Goal: Information Seeking & Learning: Learn about a topic

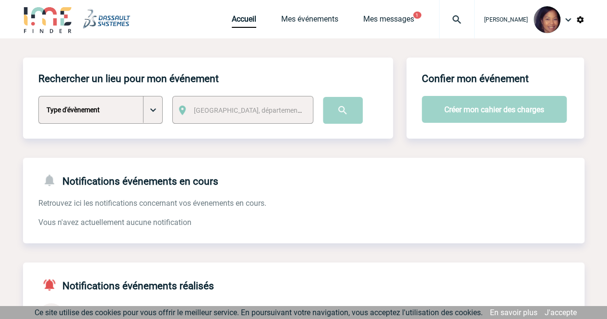
click at [152, 111] on select "Type d'évènement Séminaire avec nuitée Séminaire sans nuitée Repas de groupe Te…" at bounding box center [100, 110] width 124 height 28
click at [38, 96] on select "Type d'évènement Séminaire avec nuitée Séminaire sans nuitée Repas de groupe Te…" at bounding box center [100, 110] width 124 height 28
click at [151, 115] on select "Type d'évènement Séminaire avec nuitée Séminaire sans nuitée Repas de groupe Te…" at bounding box center [100, 110] width 124 height 28
select select "1"
click at [38, 96] on select "Type d'évènement Séminaire avec nuitée Séminaire sans nuitée Repas de groupe Te…" at bounding box center [100, 110] width 124 height 28
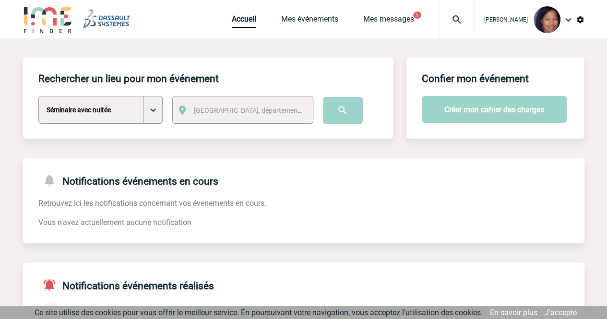
click at [259, 112] on span "[GEOGRAPHIC_DATA], département, région..." at bounding box center [260, 110] width 133 height 8
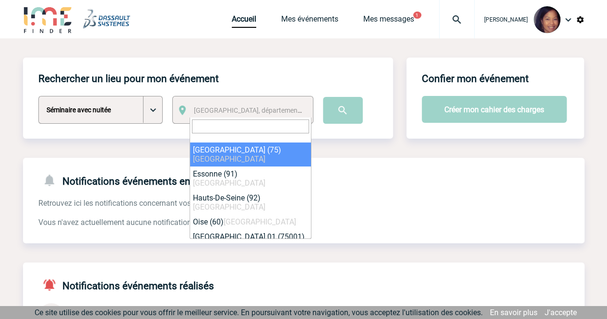
click at [248, 123] on input "search" at bounding box center [250, 126] width 117 height 14
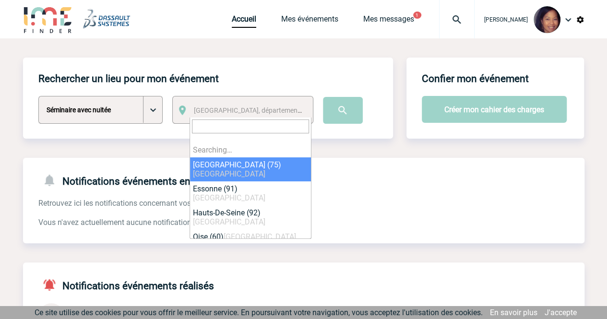
type input "N"
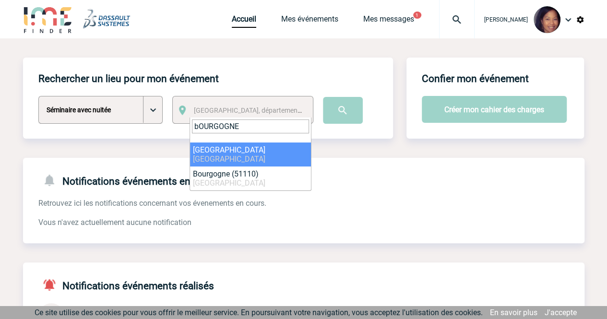
type input "bOURGOGNE"
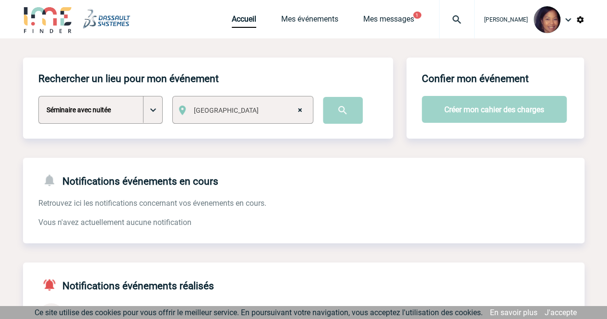
select select "7649"
click at [344, 109] on input "image" at bounding box center [343, 110] width 40 height 27
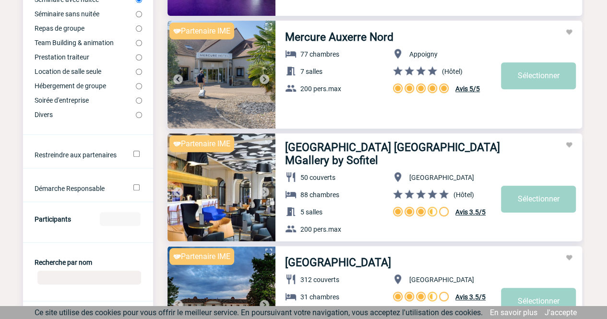
scroll to position [288, 0]
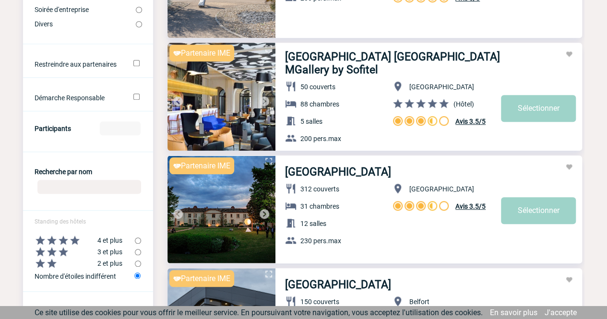
click at [122, 132] on input "Participants" at bounding box center [120, 128] width 41 height 14
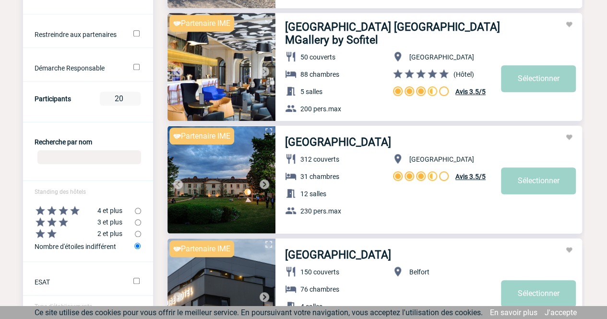
scroll to position [336, 0]
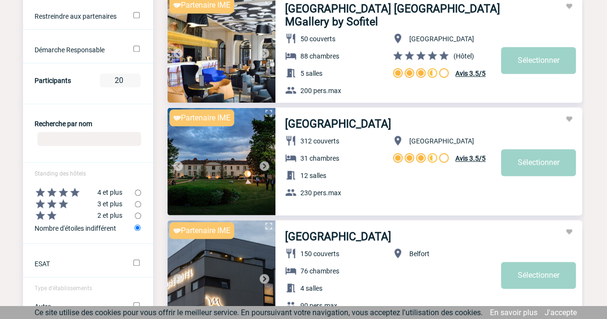
type input "20"
click at [138, 207] on input "radio" at bounding box center [138, 204] width 6 height 6
radio input "true"
click at [138, 197] on div at bounding box center [304, 178] width 408 height 51
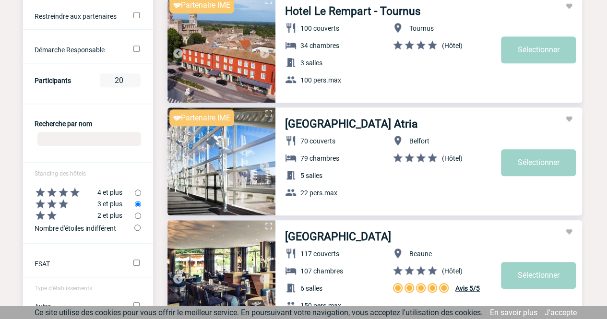
click at [138, 195] on input "radio" at bounding box center [138, 192] width 6 height 6
radio input "true"
click at [137, 207] on input "radio" at bounding box center [138, 204] width 6 height 6
radio input "true"
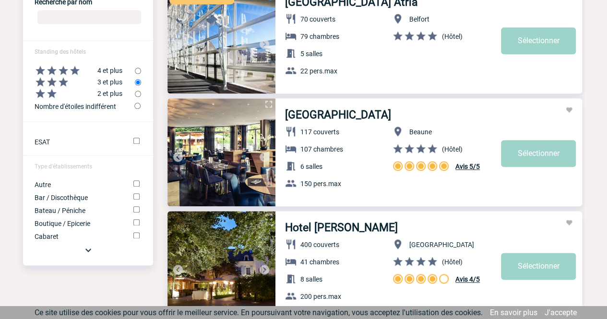
scroll to position [480, 0]
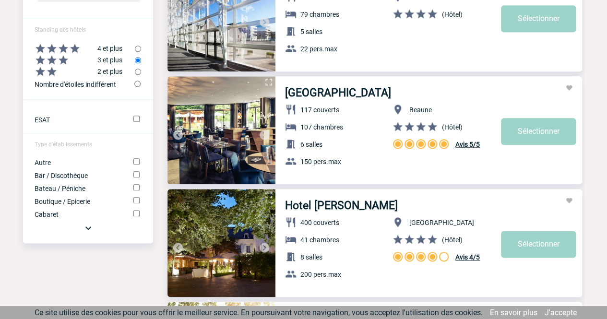
click at [89, 234] on img at bounding box center [88, 228] width 12 height 12
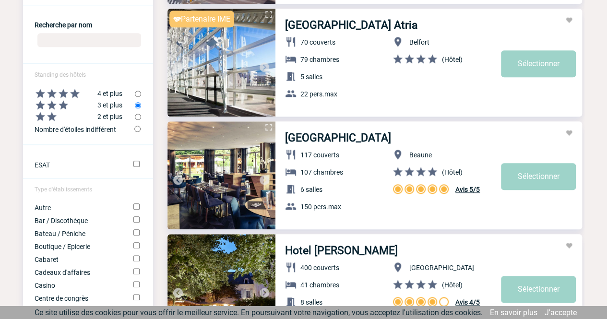
scroll to position [430, 0]
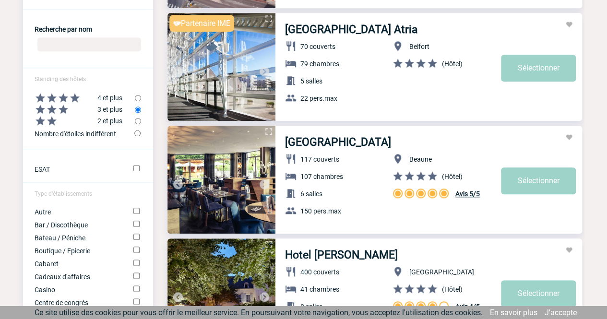
click at [138, 100] on input "radio" at bounding box center [138, 98] width 6 height 6
radio input "true"
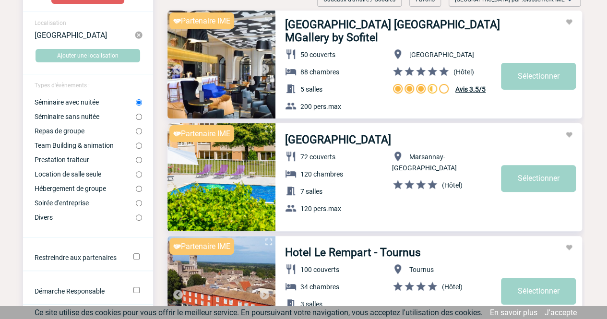
scroll to position [0, 0]
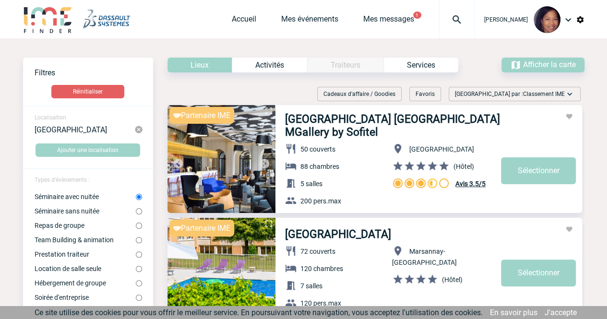
click at [267, 66] on div "Activités" at bounding box center [269, 65] width 75 height 15
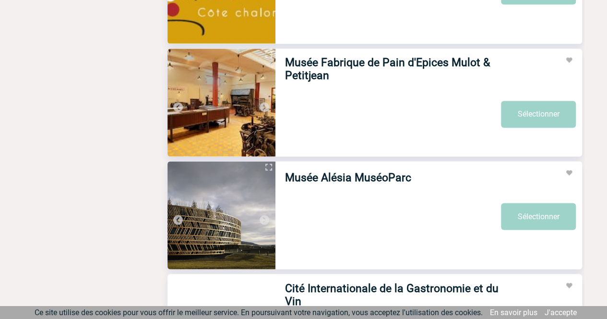
scroll to position [2686, 0]
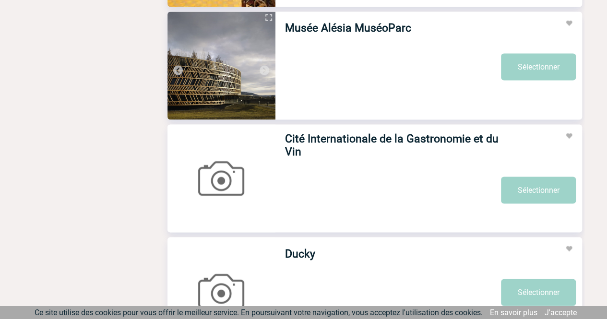
click at [313, 140] on link "Cité Internationale de la Gastronomie et du Vin" at bounding box center [393, 145] width 216 height 26
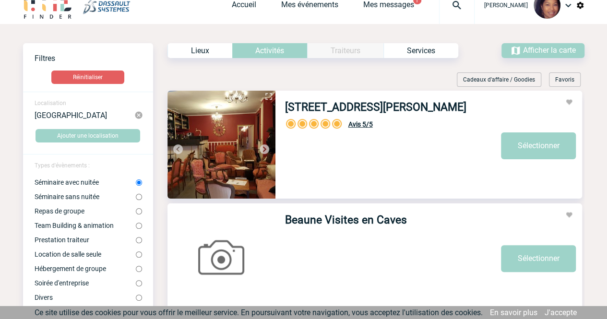
scroll to position [0, 0]
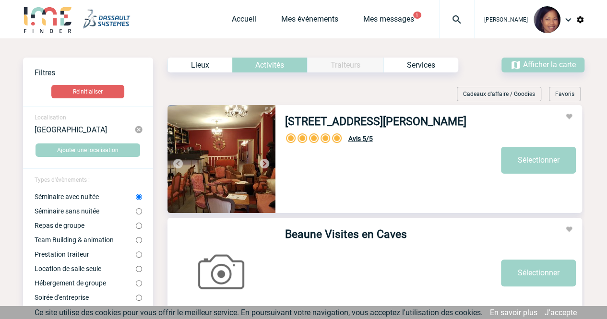
click at [401, 67] on div "Services" at bounding box center [420, 65] width 75 height 15
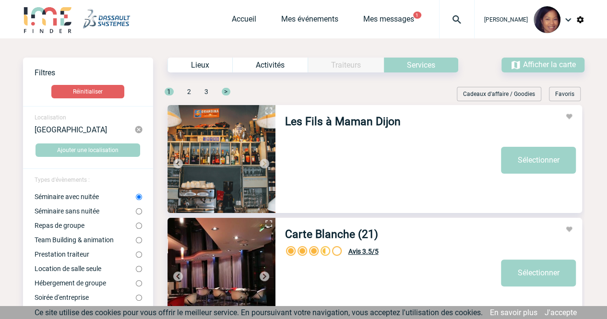
click at [207, 61] on div "Lieux" at bounding box center [199, 65] width 65 height 15
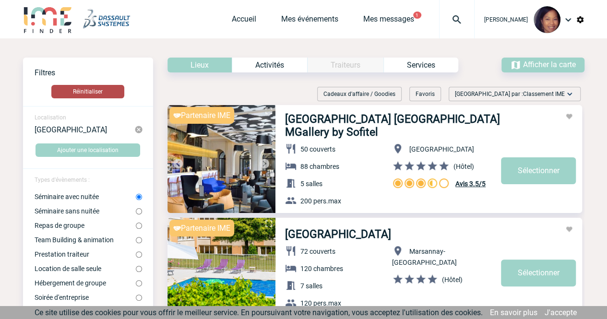
click at [93, 92] on button "Réinitialiser" at bounding box center [87, 91] width 73 height 13
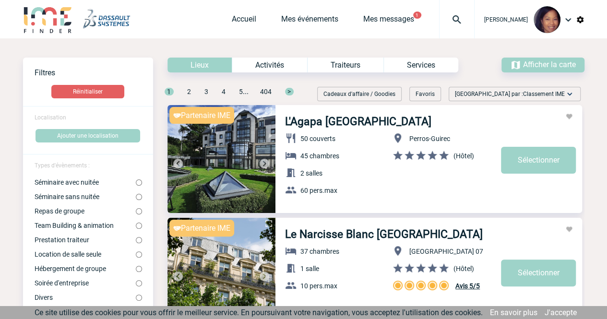
click at [249, 144] on img at bounding box center [221, 159] width 108 height 108
click at [81, 134] on button "Ajouter une localisation" at bounding box center [87, 135] width 105 height 13
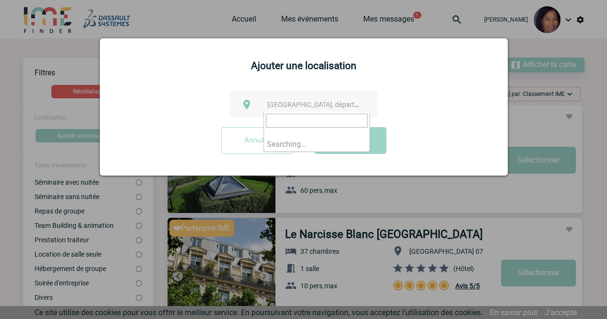
click at [278, 105] on span "Ville, département, région..." at bounding box center [333, 105] width 133 height 8
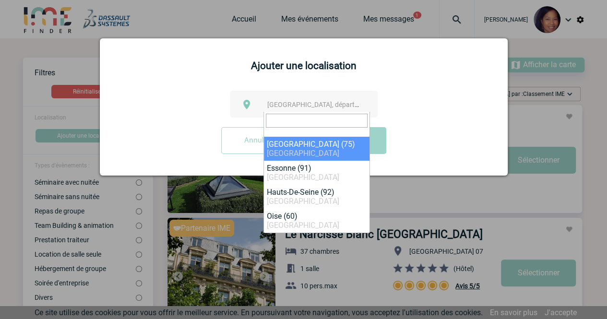
type input "b"
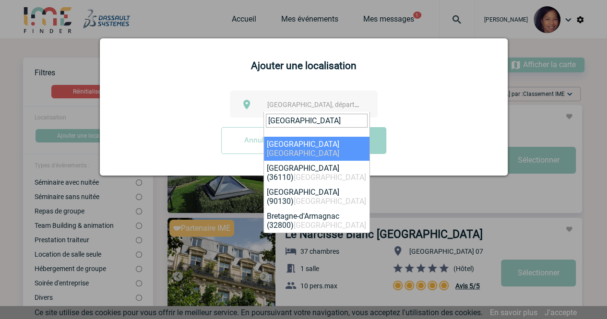
type input "Bretagne"
select select "1319"
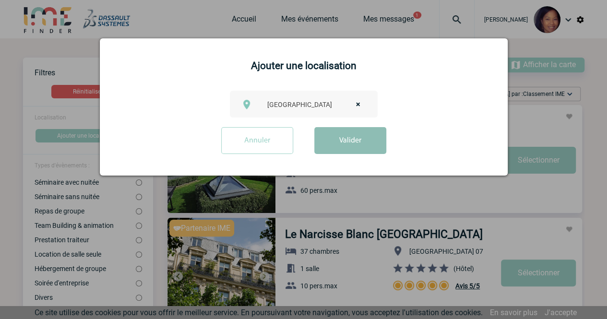
click at [336, 143] on button "Valider" at bounding box center [350, 140] width 72 height 27
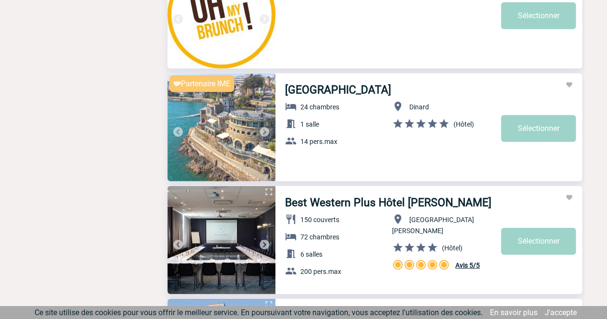
scroll to position [1391, 0]
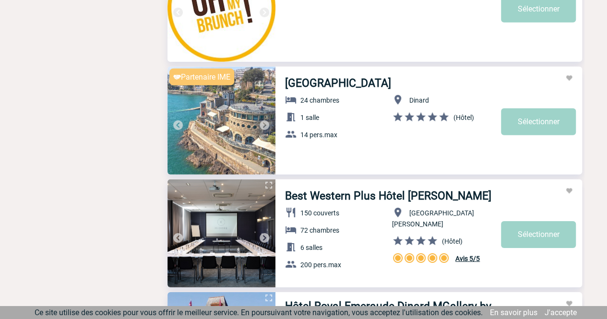
click at [238, 118] on img at bounding box center [221, 121] width 108 height 108
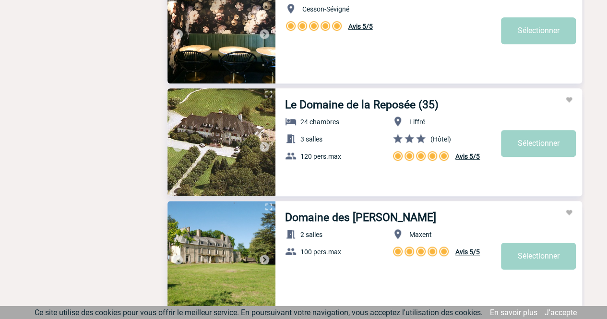
scroll to position [2206, 0]
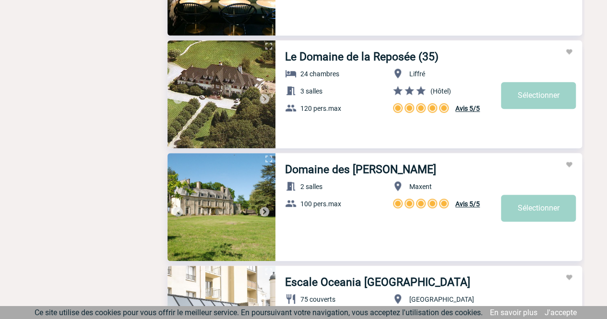
click at [323, 57] on link "Le Domaine de la Reposée (35)" at bounding box center [361, 56] width 153 height 13
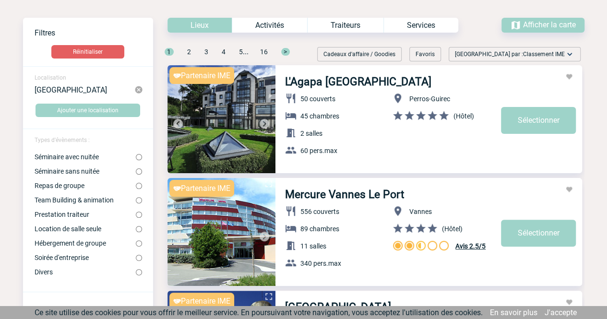
scroll to position [0, 0]
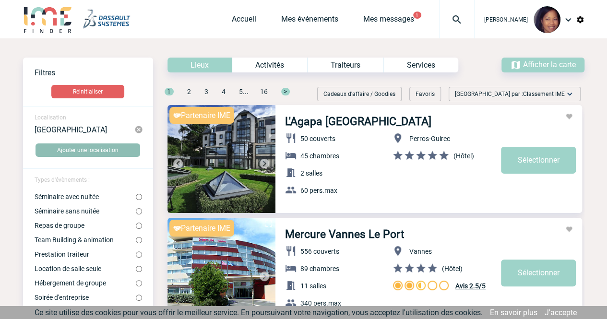
click at [88, 149] on button "Ajouter une localisation" at bounding box center [87, 149] width 105 height 13
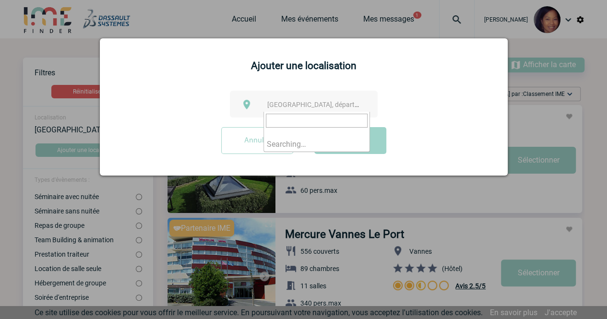
click at [297, 102] on span "Ville, département, région..." at bounding box center [333, 105] width 133 height 8
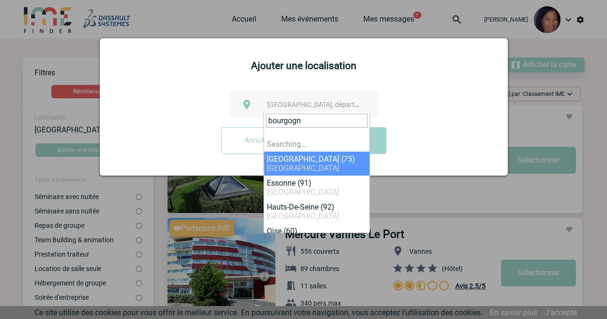
type input "bourgogne"
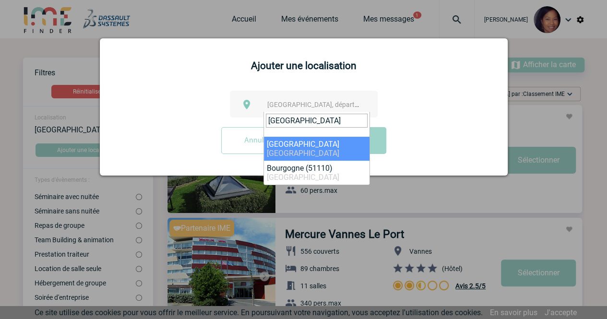
select select "7649"
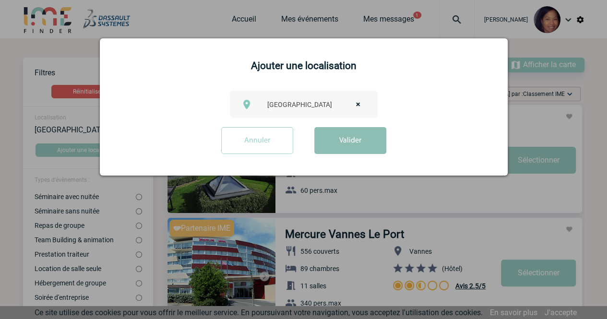
click at [347, 136] on button "Valider" at bounding box center [350, 140] width 72 height 27
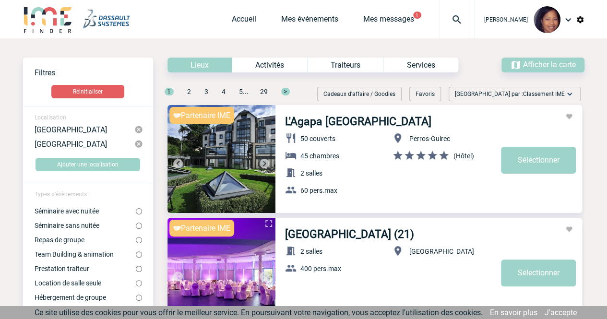
click at [140, 129] on img at bounding box center [138, 129] width 9 height 9
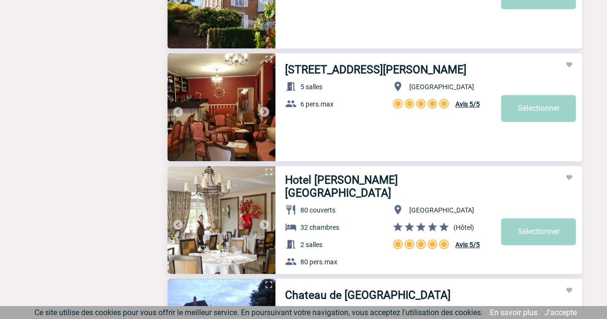
scroll to position [2158, 0]
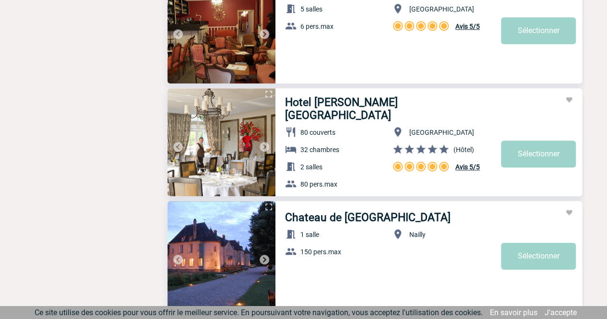
click at [323, 105] on link "Hotel La Cote Saint Jacques & Spa" at bounding box center [393, 109] width 216 height 26
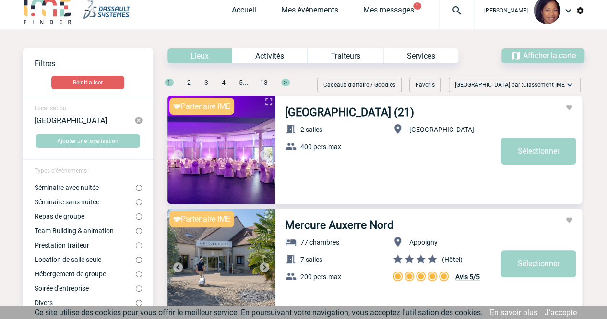
scroll to position [0, 0]
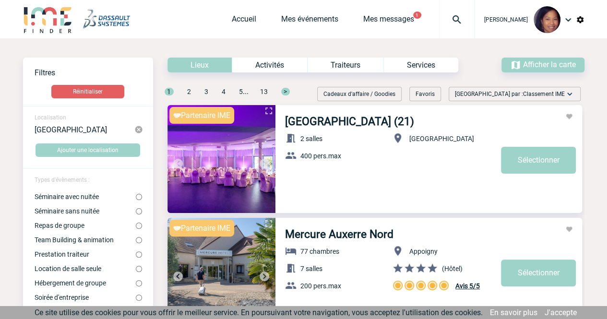
click at [137, 130] on img at bounding box center [138, 129] width 9 height 9
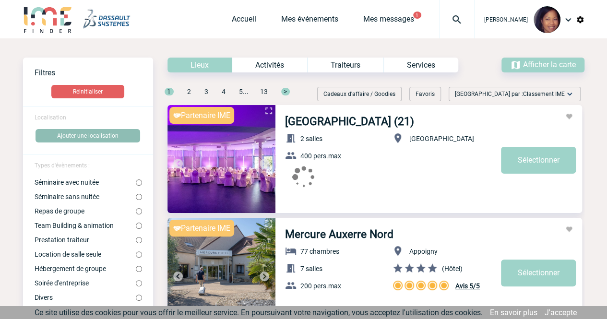
click at [99, 137] on button "Ajouter une localisation" at bounding box center [87, 135] width 105 height 13
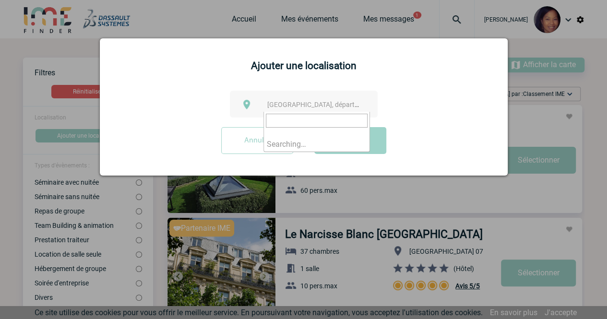
click at [271, 103] on span "Ville, département, région..." at bounding box center [333, 105] width 133 height 8
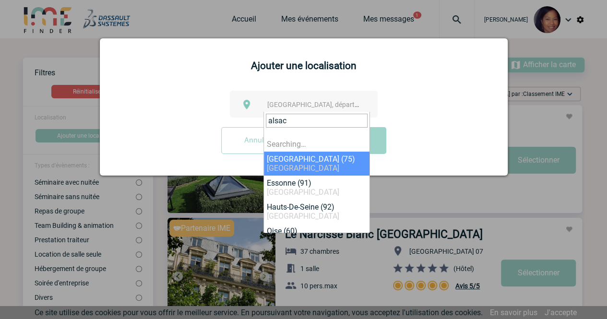
type input "alsace"
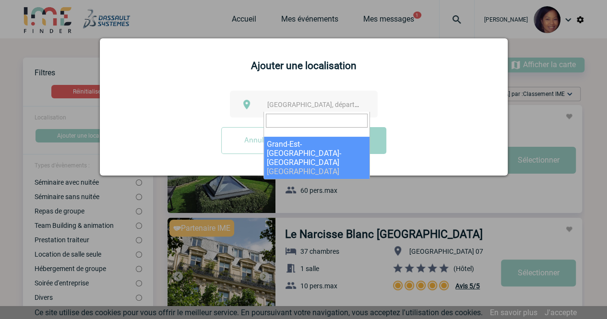
select select "18587"
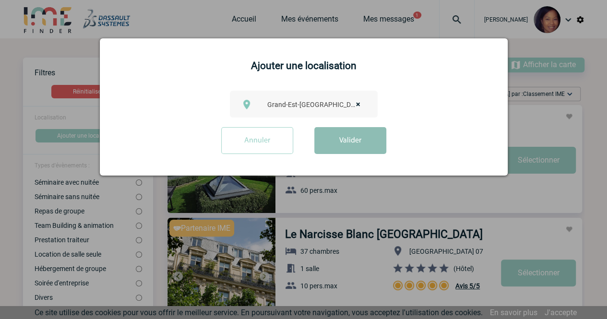
click at [339, 145] on button "Valider" at bounding box center [350, 140] width 72 height 27
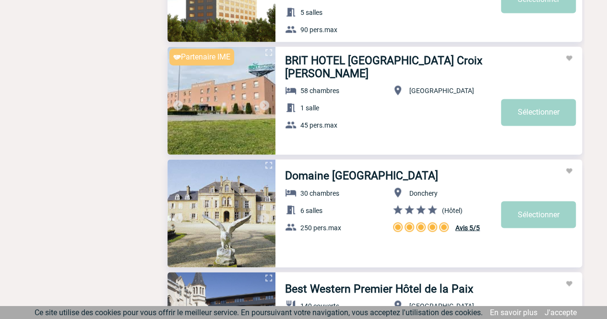
scroll to position [2635, 0]
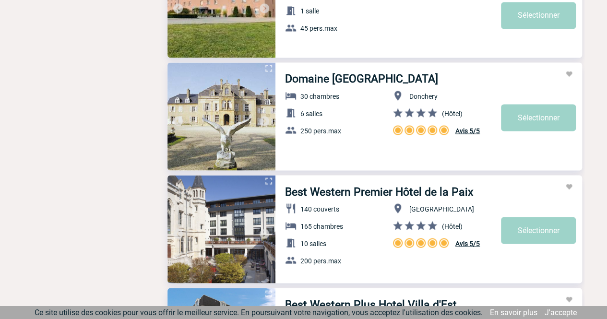
click at [264, 113] on img at bounding box center [221, 116] width 108 height 108
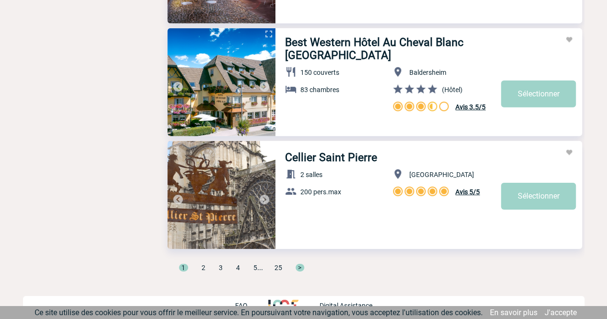
scroll to position [3238, 0]
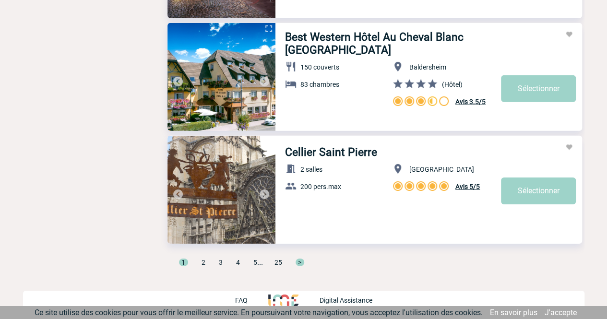
click at [201, 262] on span "2" at bounding box center [203, 263] width 4 height 8
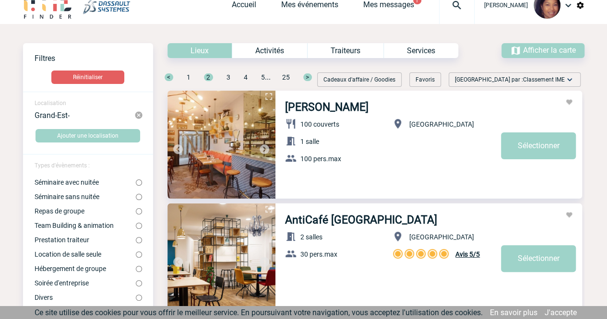
scroll to position [0, 0]
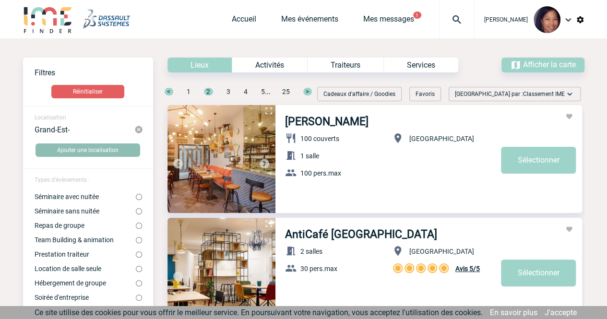
click at [138, 130] on img at bounding box center [138, 129] width 9 height 9
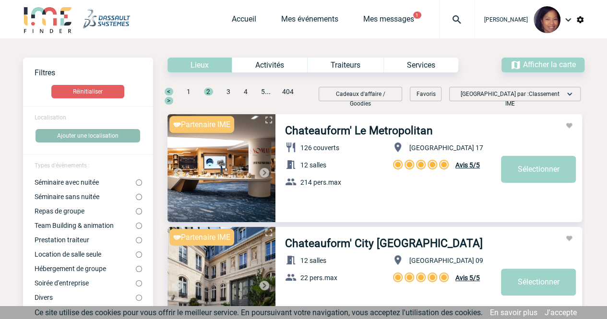
click at [68, 135] on button "Ajouter une localisation" at bounding box center [87, 135] width 105 height 13
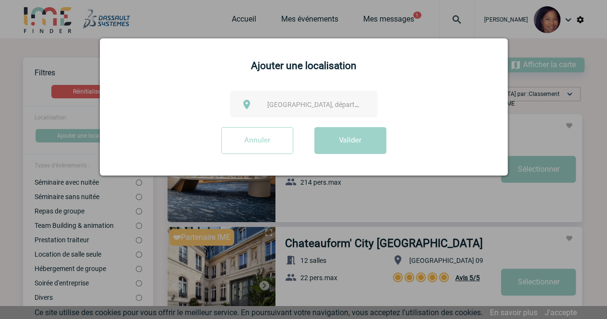
click at [235, 141] on input "Annuler" at bounding box center [257, 140] width 72 height 27
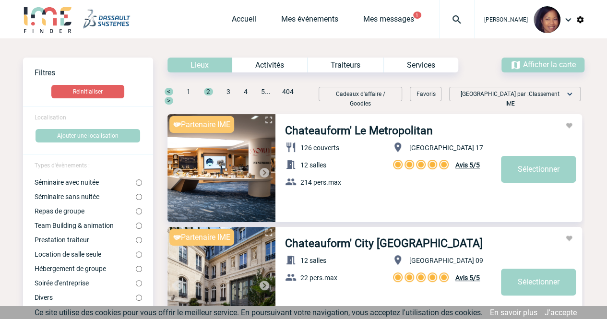
click at [84, 132] on button "Ajouter une localisation" at bounding box center [87, 135] width 105 height 13
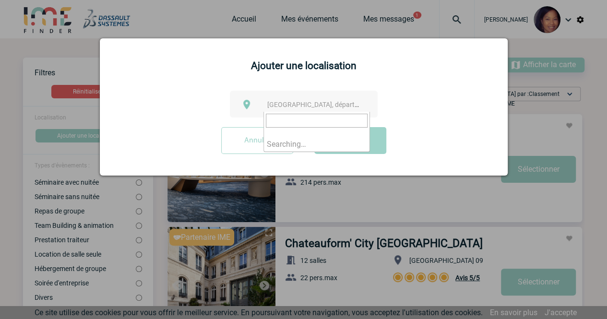
click at [265, 101] on span "Ville, département, région..." at bounding box center [316, 104] width 106 height 13
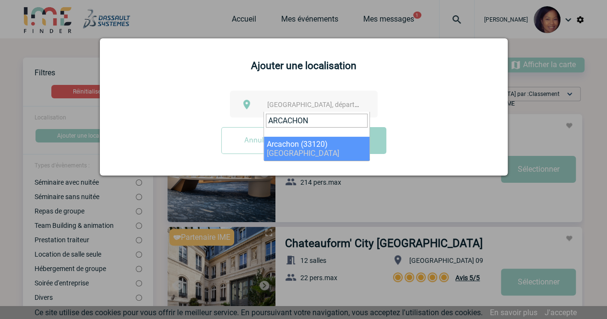
type input "ARCACHON"
select select "24377"
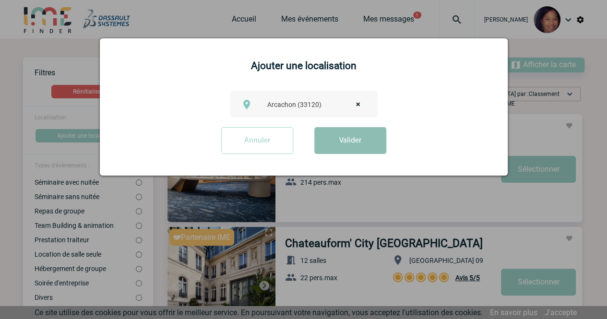
click at [341, 144] on button "Valider" at bounding box center [350, 140] width 72 height 27
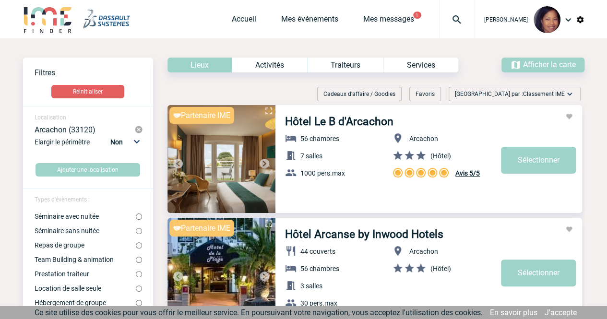
click at [451, 16] on img at bounding box center [456, 20] width 35 height 12
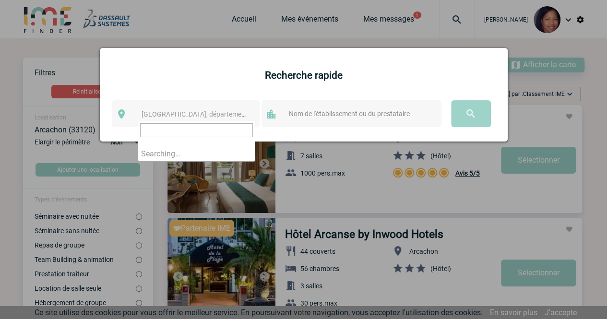
click at [211, 116] on span "Ville, département, région..." at bounding box center [207, 114] width 133 height 8
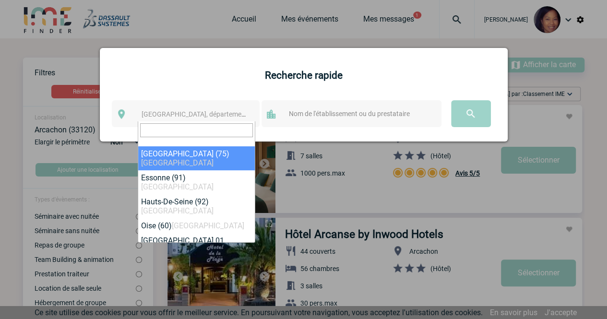
click at [321, 114] on input "text" at bounding box center [360, 113] width 149 height 12
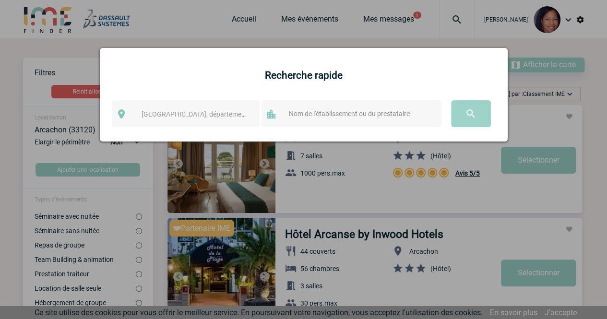
click at [321, 114] on input "text" at bounding box center [360, 113] width 149 height 12
click at [310, 115] on input "LA CORRNICHE" at bounding box center [360, 113] width 149 height 12
type input "LA COORNICHE"
click at [451, 100] on input "image" at bounding box center [471, 113] width 40 height 27
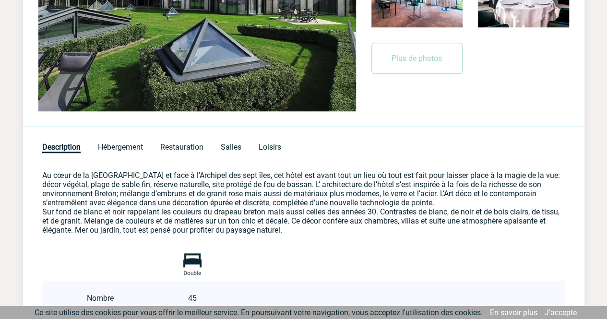
scroll to position [384, 0]
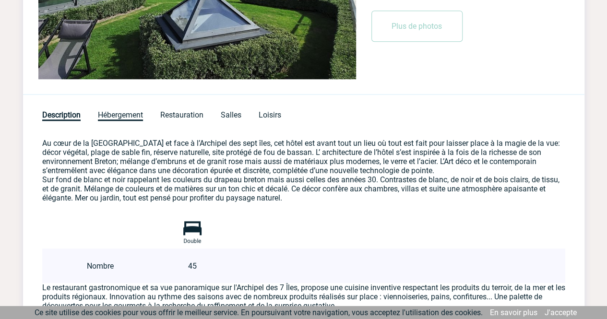
click at [132, 111] on span "Hébergement" at bounding box center [120, 115] width 45 height 11
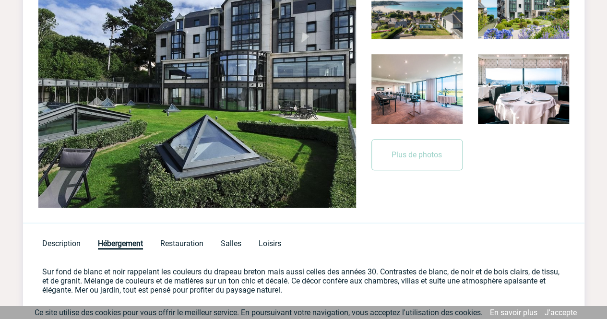
scroll to position [192, 0]
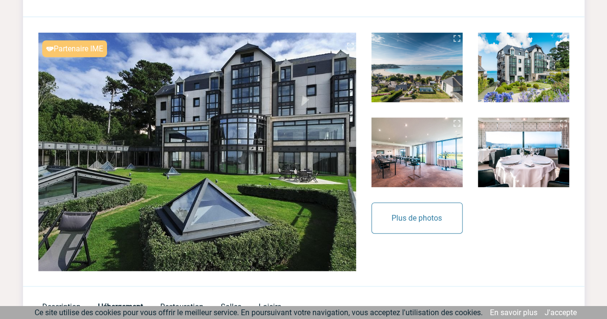
click at [393, 209] on button "Plus de photos" at bounding box center [416, 217] width 91 height 31
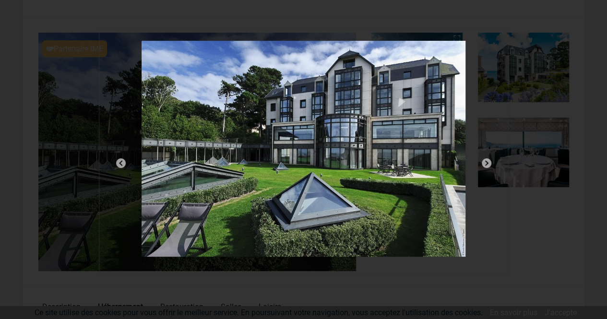
click at [486, 165] on img at bounding box center [487, 163] width 12 height 12
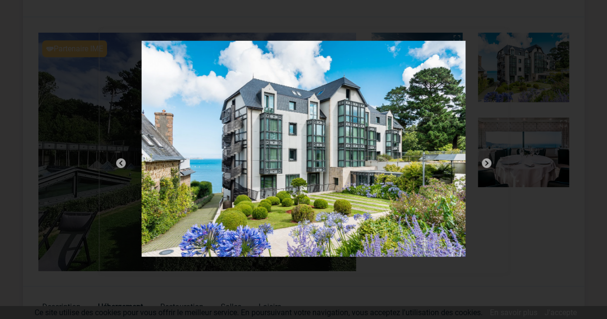
click at [486, 165] on img at bounding box center [487, 163] width 12 height 12
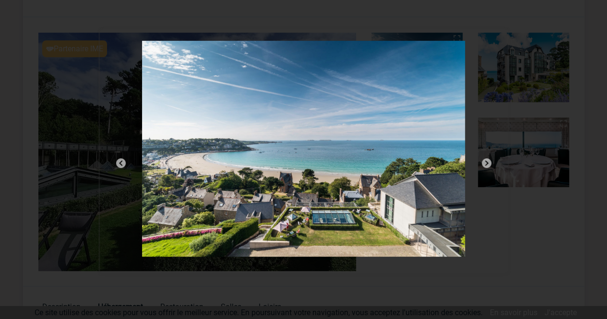
click at [486, 165] on img at bounding box center [487, 163] width 12 height 12
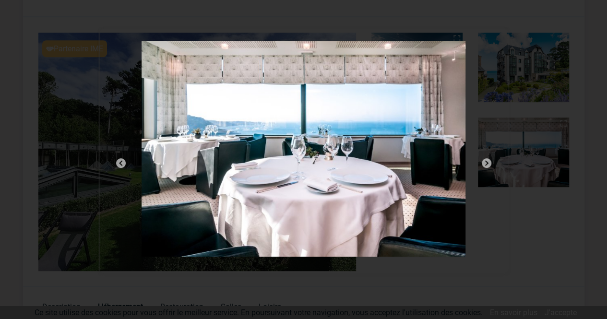
click at [486, 165] on img at bounding box center [487, 163] width 12 height 12
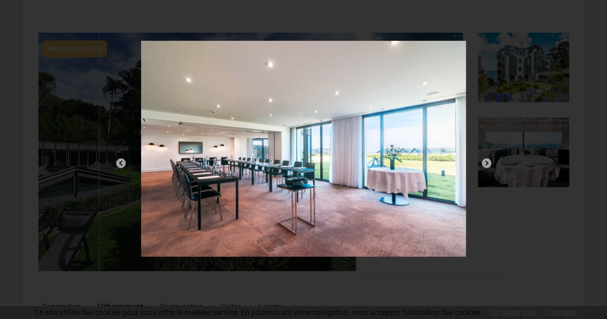
click at [486, 165] on img at bounding box center [487, 163] width 12 height 12
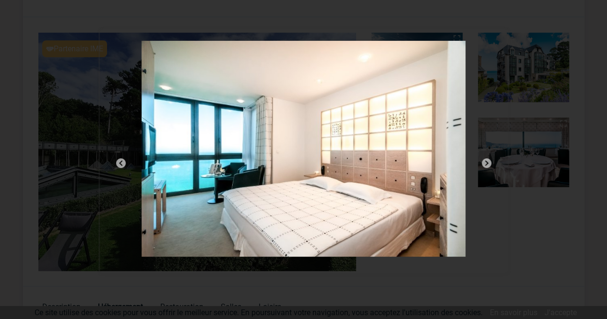
click at [486, 164] on img at bounding box center [487, 163] width 12 height 12
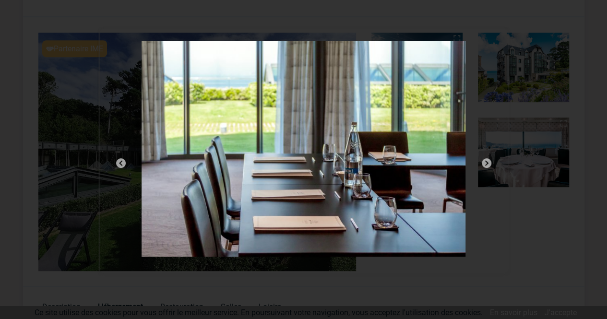
click at [486, 164] on img at bounding box center [487, 163] width 12 height 12
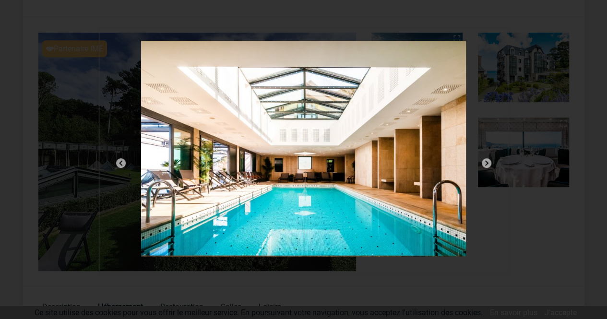
click at [486, 163] on img at bounding box center [487, 163] width 12 height 12
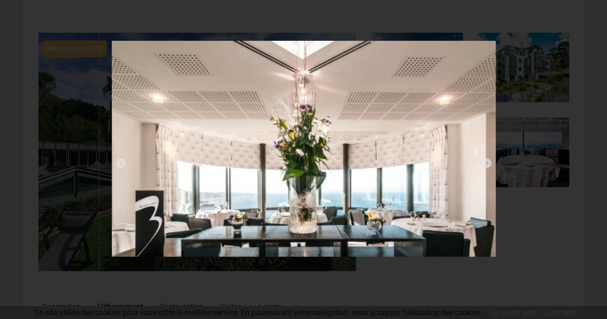
click at [486, 163] on img at bounding box center [487, 163] width 12 height 12
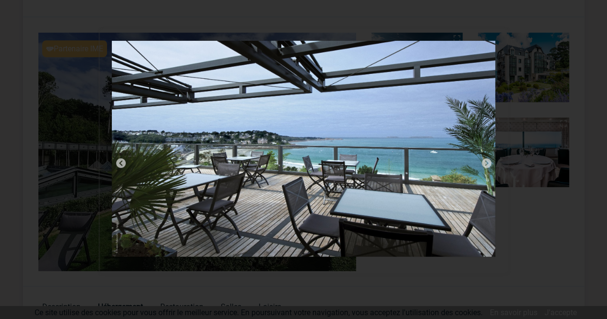
click at [486, 163] on img at bounding box center [487, 163] width 12 height 12
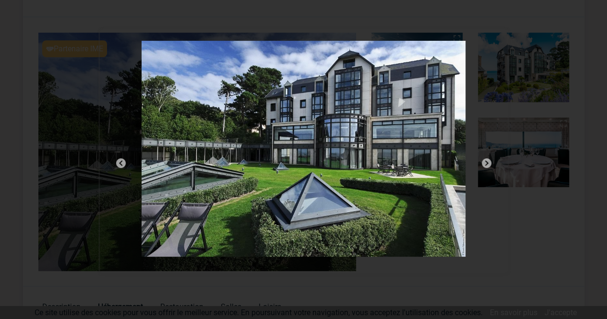
click at [486, 163] on img at bounding box center [487, 163] width 12 height 12
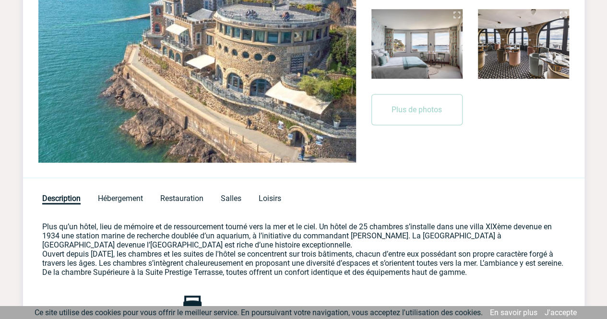
scroll to position [288, 0]
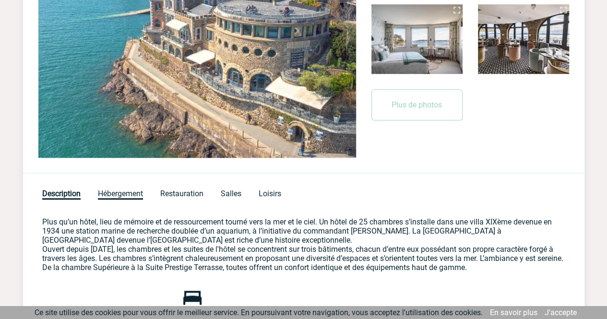
click at [121, 193] on span "Hébergement" at bounding box center [120, 194] width 45 height 11
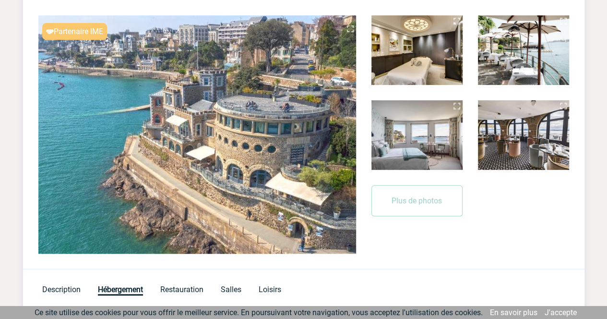
scroll to position [0, 0]
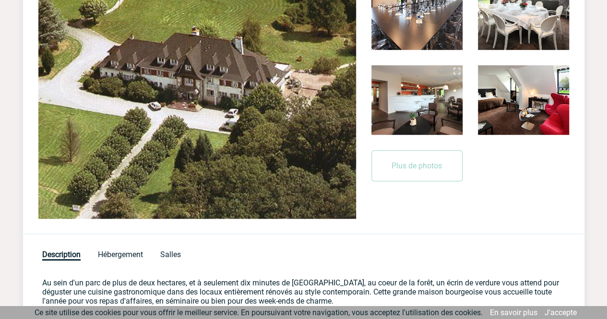
scroll to position [240, 0]
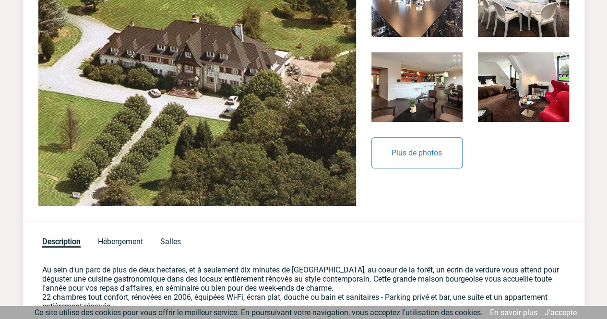
click at [400, 160] on button "Plus de photos" at bounding box center [416, 152] width 91 height 31
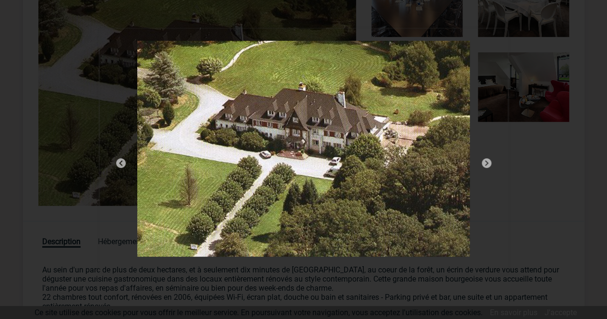
click at [488, 163] on img at bounding box center [487, 163] width 12 height 12
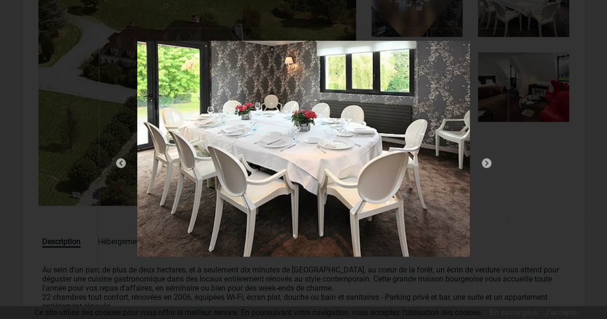
click at [488, 163] on img at bounding box center [487, 163] width 12 height 12
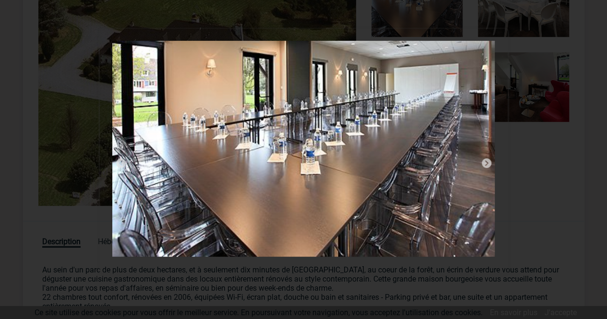
click at [488, 163] on img at bounding box center [487, 163] width 12 height 12
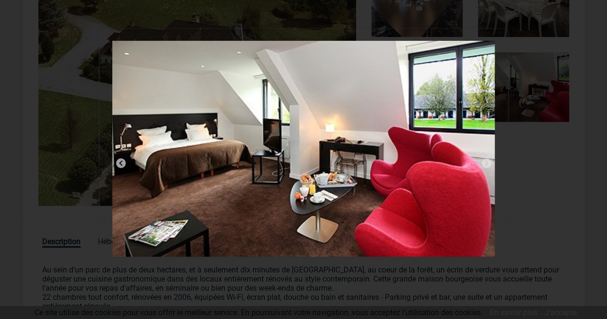
click at [488, 163] on img at bounding box center [487, 163] width 12 height 12
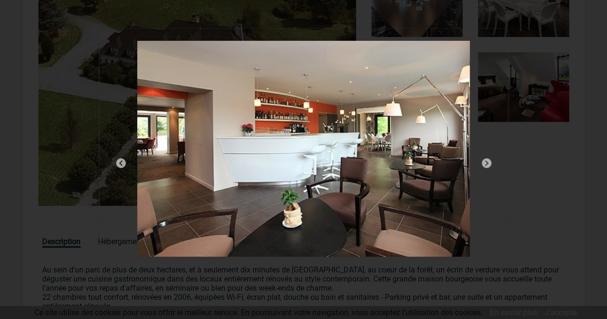
click at [488, 163] on img at bounding box center [487, 163] width 12 height 12
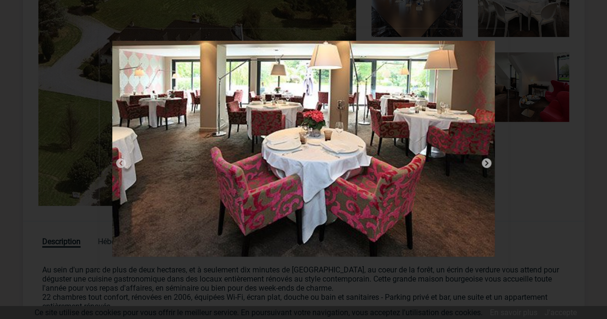
click at [488, 163] on img at bounding box center [487, 163] width 12 height 12
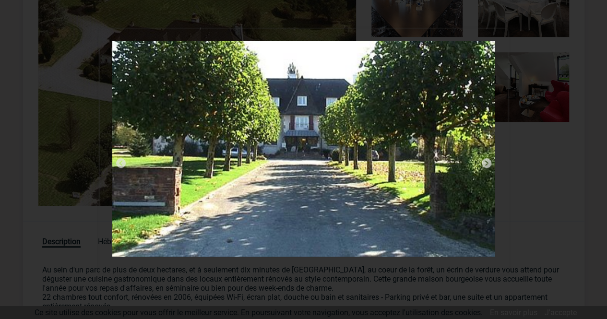
click at [488, 163] on img at bounding box center [487, 163] width 12 height 12
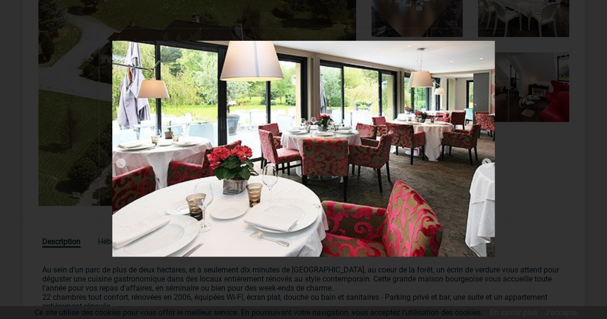
click at [488, 163] on img at bounding box center [487, 163] width 12 height 12
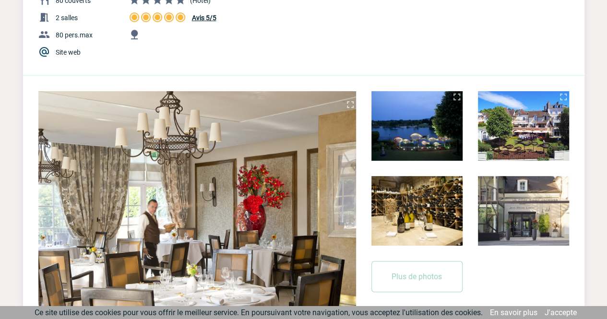
scroll to position [240, 0]
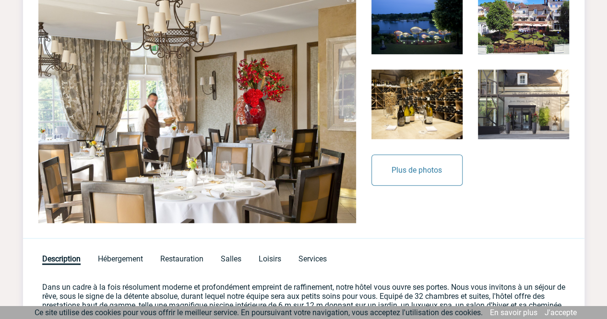
click at [410, 165] on button "Plus de photos" at bounding box center [416, 169] width 91 height 31
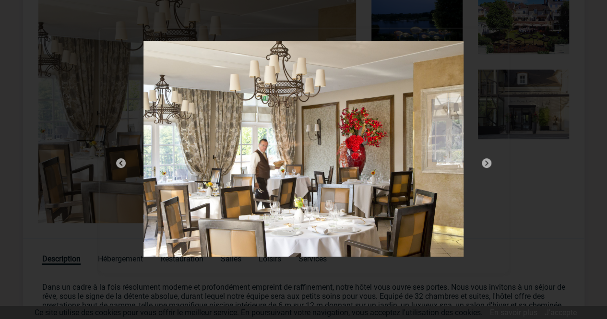
click at [482, 164] on img at bounding box center [487, 163] width 12 height 12
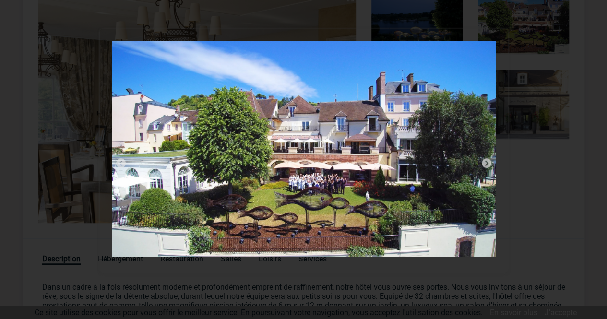
click at [487, 165] on img at bounding box center [487, 163] width 12 height 12
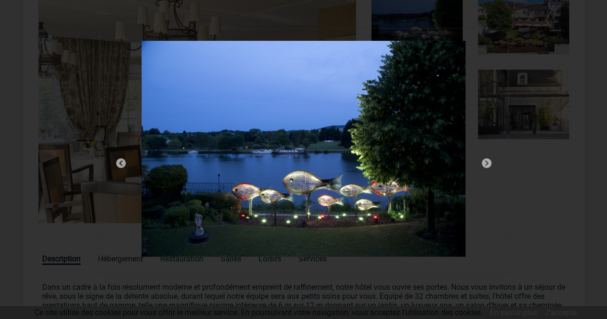
click at [487, 164] on img at bounding box center [487, 163] width 12 height 12
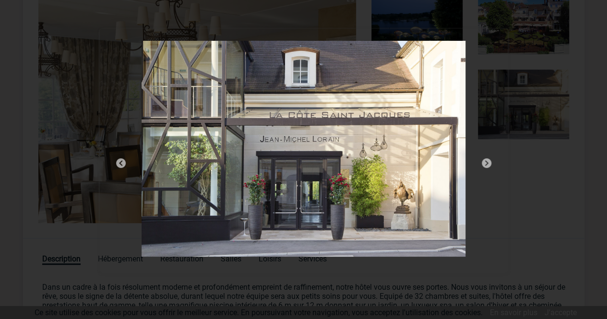
click at [487, 164] on img at bounding box center [487, 163] width 12 height 12
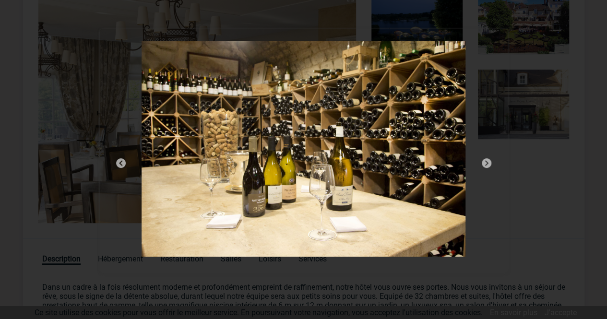
click at [487, 163] on img at bounding box center [487, 163] width 12 height 12
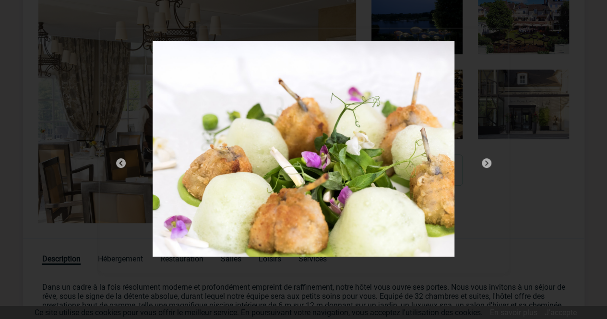
click at [487, 163] on img at bounding box center [487, 163] width 12 height 12
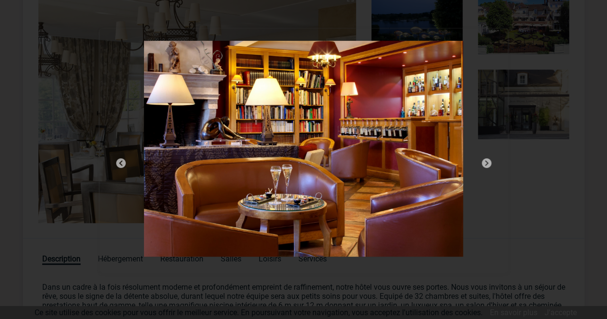
click at [487, 163] on img at bounding box center [487, 163] width 12 height 12
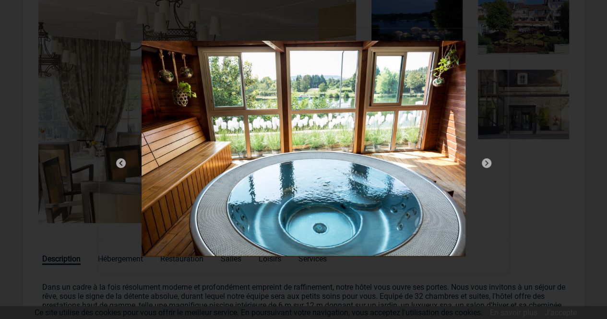
click at [487, 163] on img at bounding box center [487, 163] width 12 height 12
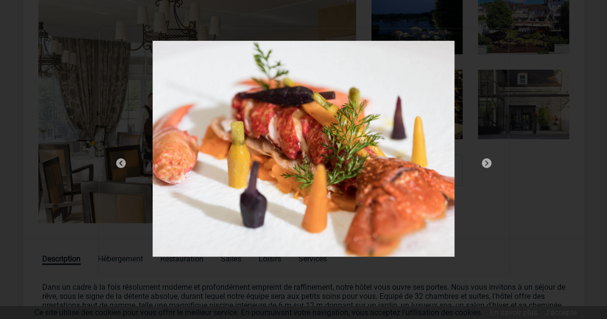
click at [487, 163] on img at bounding box center [487, 163] width 12 height 12
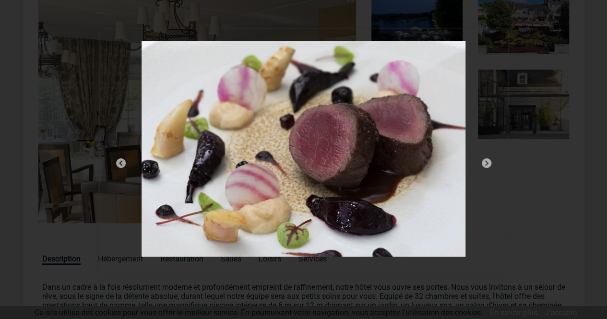
click at [487, 163] on img at bounding box center [487, 163] width 12 height 12
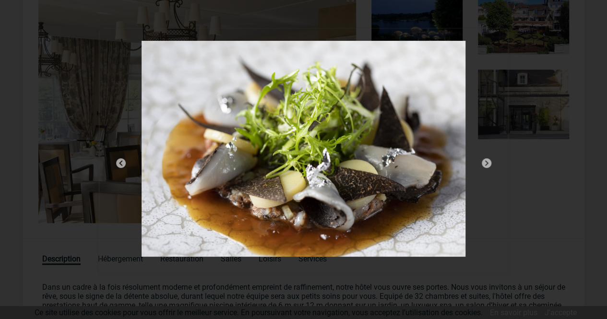
click at [487, 163] on img at bounding box center [487, 163] width 12 height 12
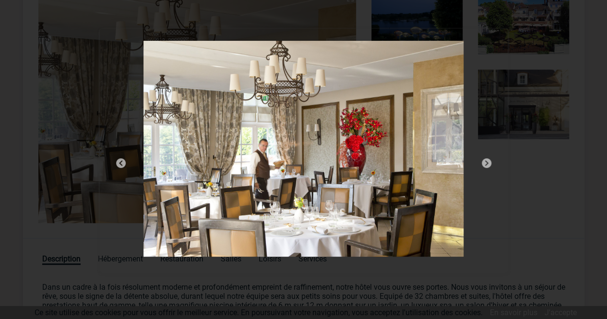
click at [487, 163] on img at bounding box center [487, 163] width 12 height 12
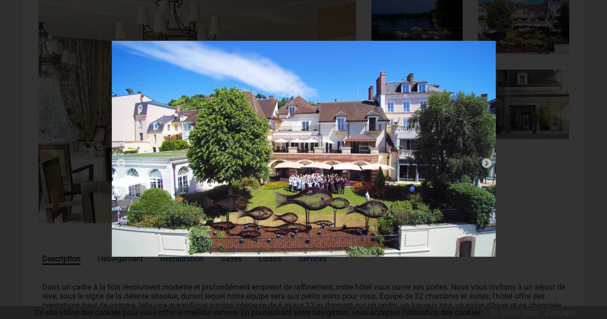
click at [487, 163] on img at bounding box center [487, 163] width 12 height 12
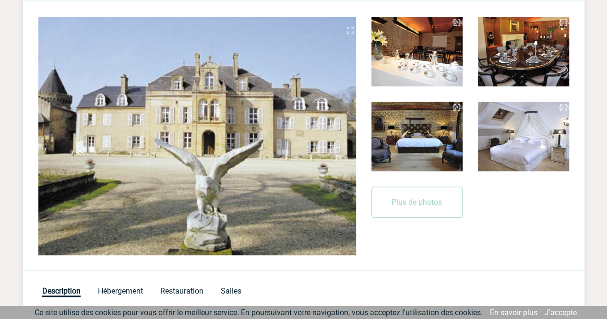
scroll to position [192, 0]
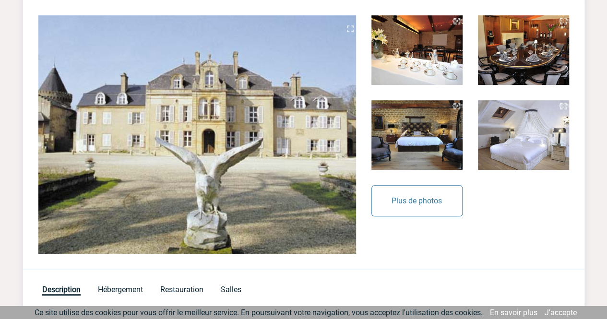
click at [435, 194] on button "Plus de photos" at bounding box center [416, 200] width 91 height 31
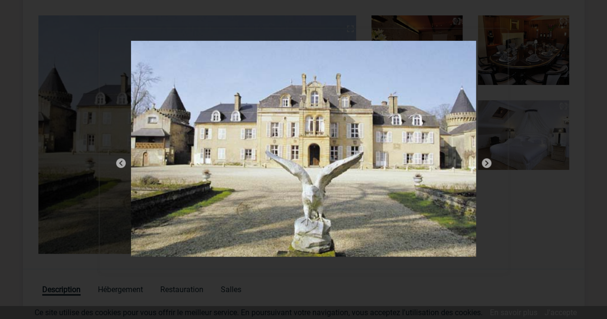
click at [489, 165] on img at bounding box center [487, 163] width 12 height 12
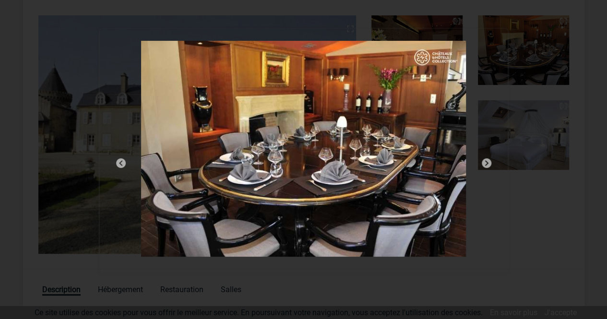
click at [489, 165] on img at bounding box center [487, 163] width 12 height 12
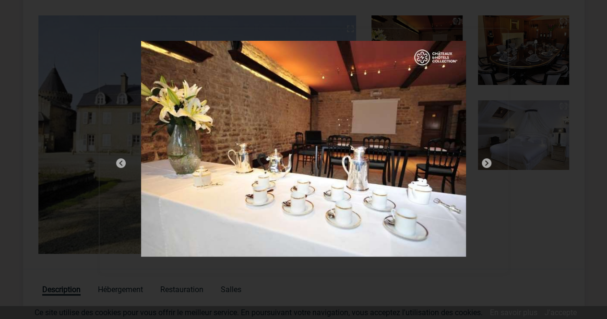
click at [489, 165] on img at bounding box center [487, 163] width 12 height 12
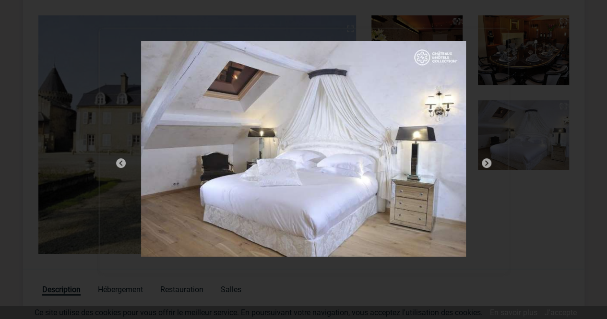
click at [489, 165] on img at bounding box center [487, 163] width 12 height 12
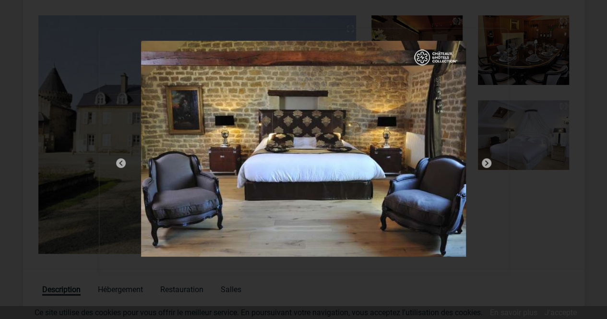
click at [489, 165] on img at bounding box center [487, 163] width 12 height 12
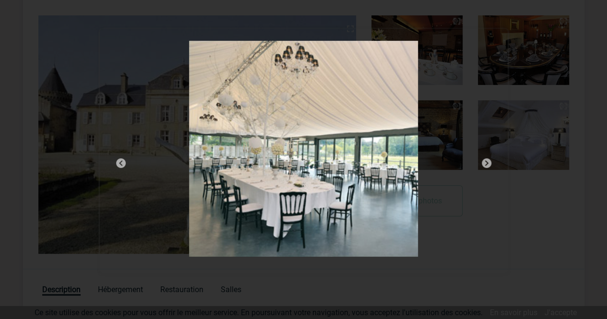
click at [489, 165] on img at bounding box center [487, 163] width 12 height 12
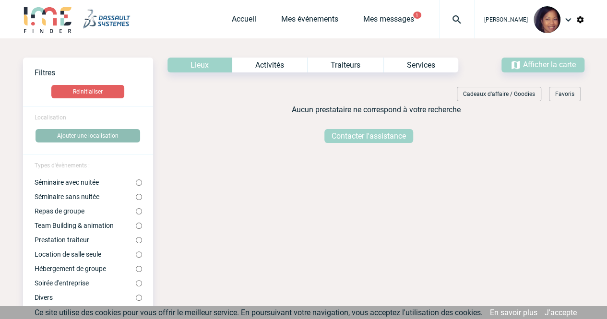
click at [92, 137] on button "Ajouter une localisation" at bounding box center [87, 135] width 105 height 13
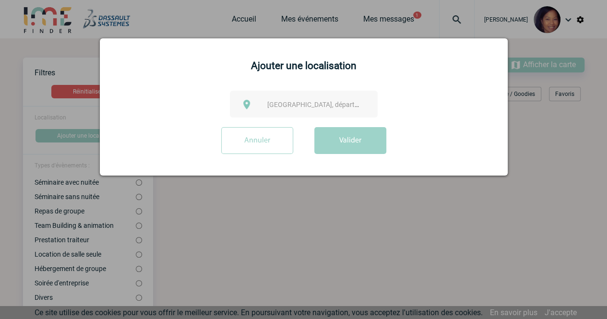
click at [280, 105] on span "Ville, département, région..." at bounding box center [333, 105] width 133 height 8
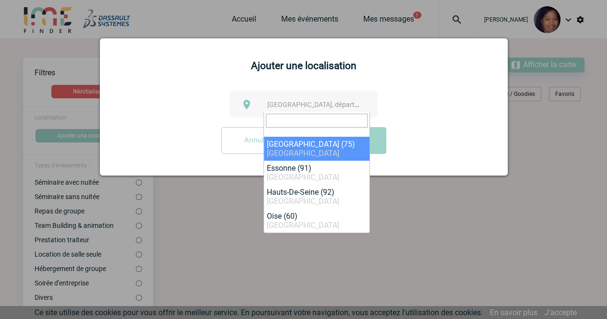
click at [282, 122] on input "search" at bounding box center [317, 121] width 102 height 14
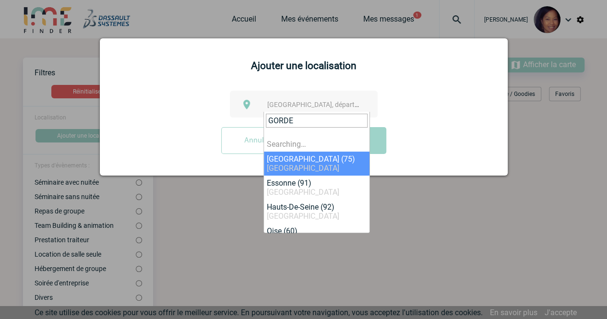
type input "GORDES"
select select "3"
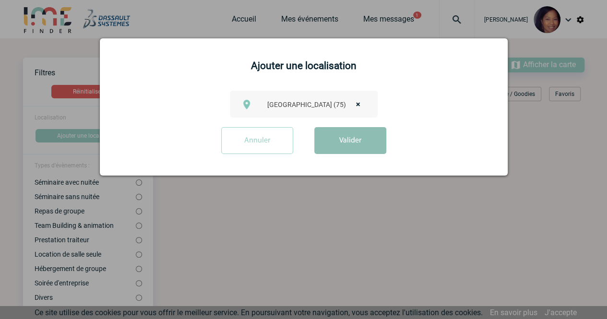
click at [339, 145] on button "Valider" at bounding box center [350, 140] width 72 height 27
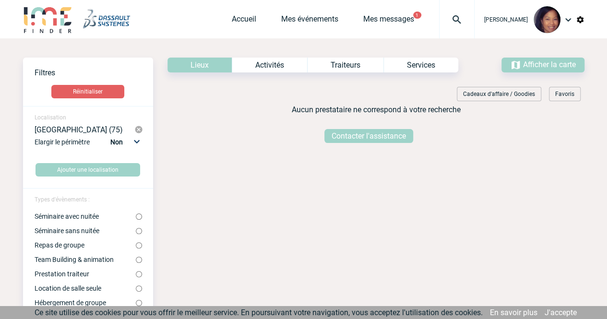
click at [140, 127] on img at bounding box center [138, 129] width 9 height 9
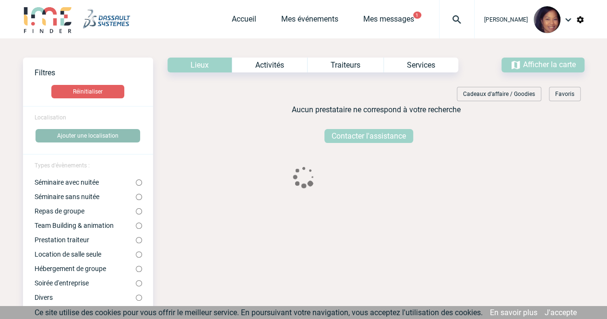
click at [99, 135] on button "Ajouter une localisation" at bounding box center [87, 135] width 105 height 13
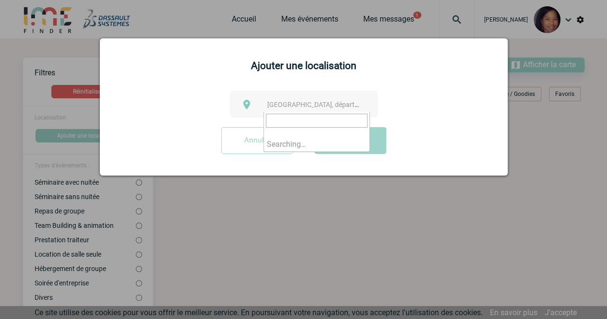
click at [273, 102] on span "Ville, département, région..." at bounding box center [333, 105] width 133 height 8
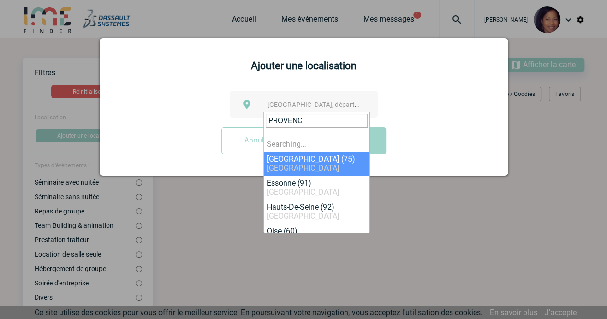
type input "PROVENCE"
select select "3"
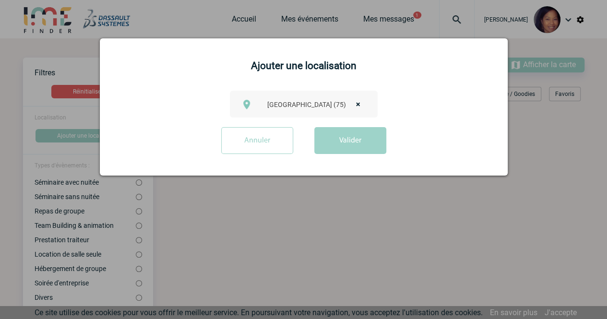
select select
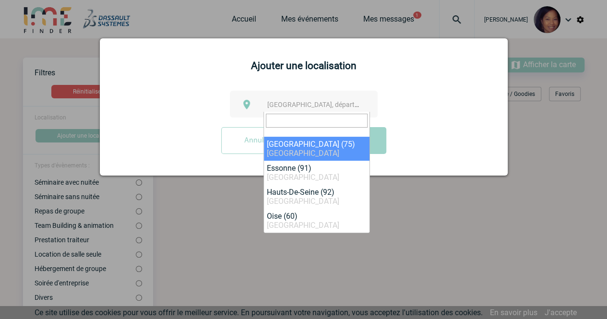
click at [297, 123] on input "search" at bounding box center [317, 121] width 102 height 14
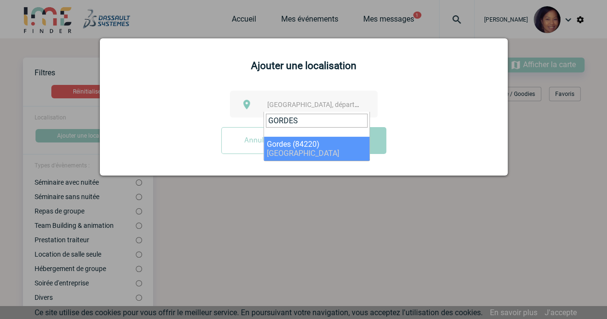
type input "GORDES"
select select "7547"
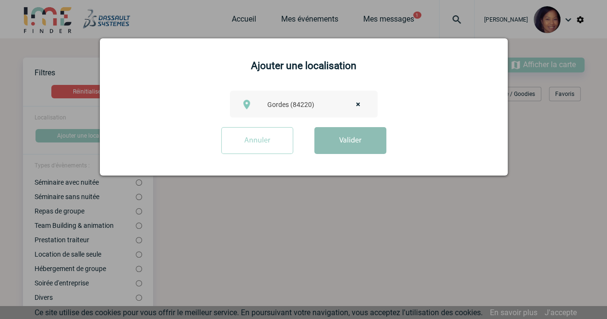
click at [341, 142] on button "Valider" at bounding box center [350, 140] width 72 height 27
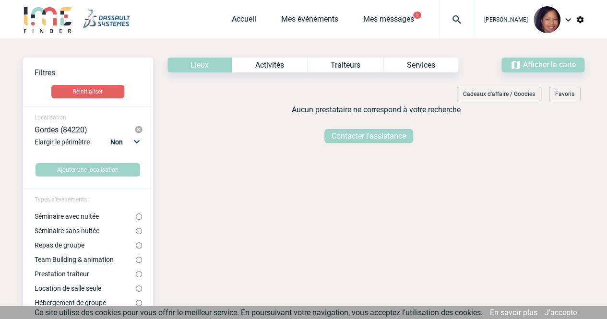
click at [137, 128] on img at bounding box center [138, 129] width 9 height 9
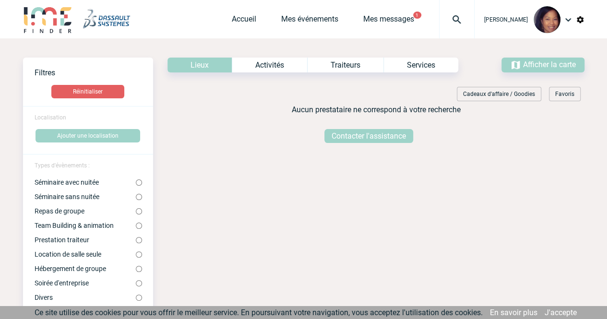
click at [55, 118] on span "Localisation" at bounding box center [51, 117] width 32 height 7
drag, startPoint x: 72, startPoint y: 116, endPoint x: 42, endPoint y: 116, distance: 29.7
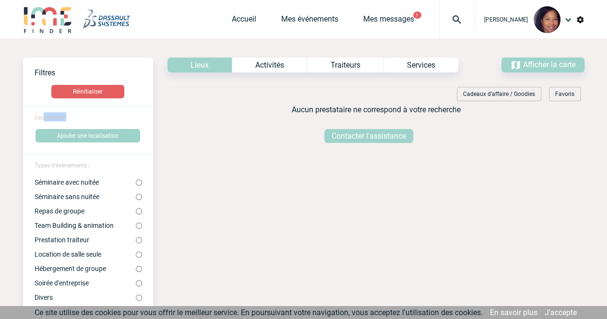
click at [42, 116] on span "Localisation" at bounding box center [51, 117] width 32 height 7
click at [41, 117] on span "Localisation" at bounding box center [51, 117] width 32 height 7
click at [51, 117] on span "Localisation" at bounding box center [51, 117] width 32 height 7
click at [64, 132] on button "Ajouter une localisation" at bounding box center [87, 135] width 105 height 13
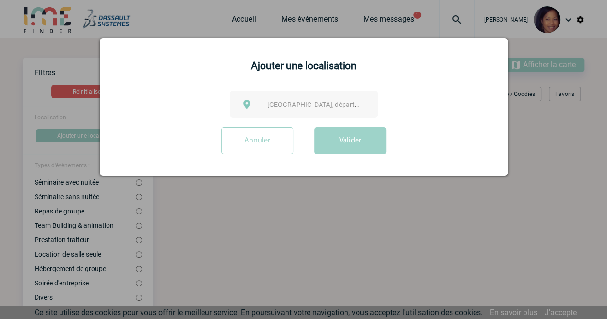
click at [282, 105] on span "Ville, département, région..." at bounding box center [333, 105] width 133 height 8
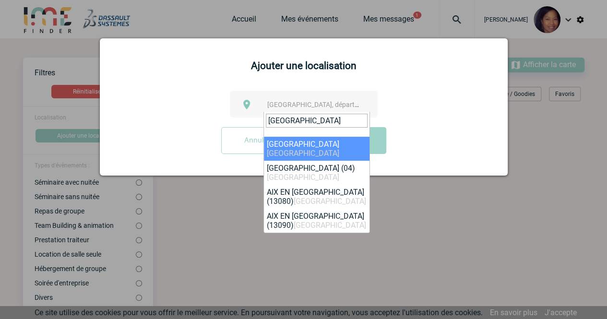
type input "PROVENCE"
select select "6641"
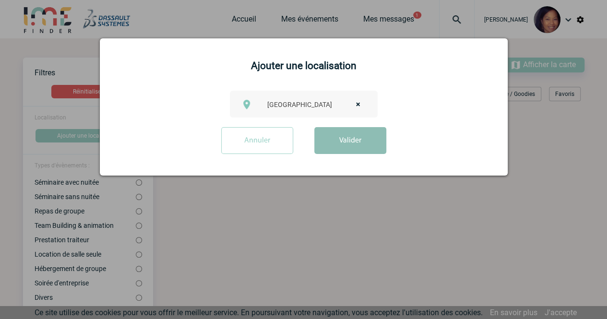
click at [347, 141] on button "Valider" at bounding box center [350, 140] width 72 height 27
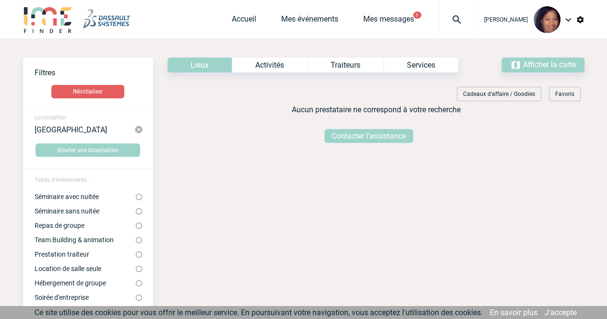
click at [141, 130] on img at bounding box center [138, 129] width 9 height 9
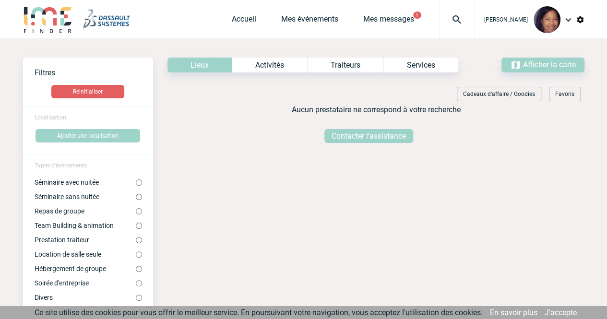
click at [59, 119] on span "Localisation" at bounding box center [51, 117] width 32 height 7
click at [68, 134] on button "Ajouter une localisation" at bounding box center [87, 135] width 105 height 13
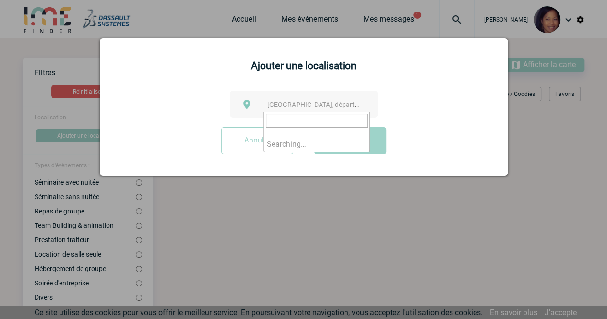
click at [276, 100] on span "Ville, département, région..." at bounding box center [316, 104] width 106 height 13
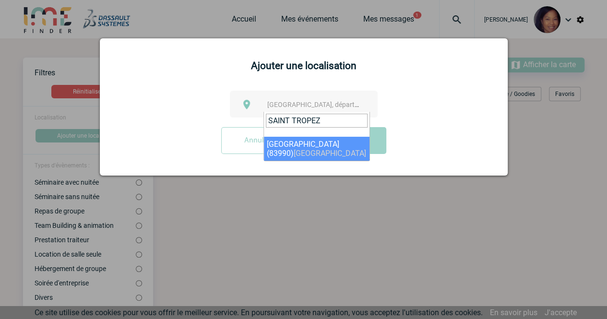
type input "SAINT TROPEZ"
select select "7458"
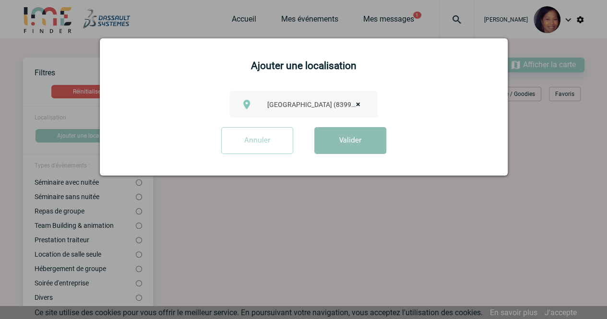
click at [347, 143] on button "Valider" at bounding box center [350, 140] width 72 height 27
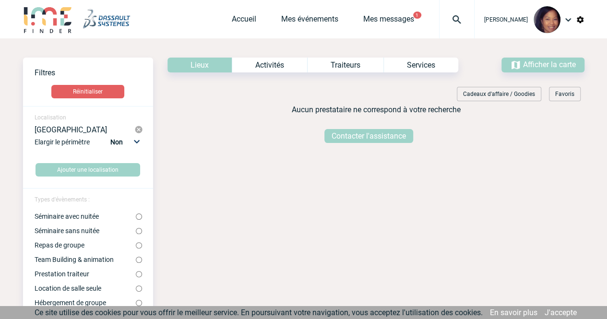
click at [141, 128] on img at bounding box center [138, 129] width 9 height 9
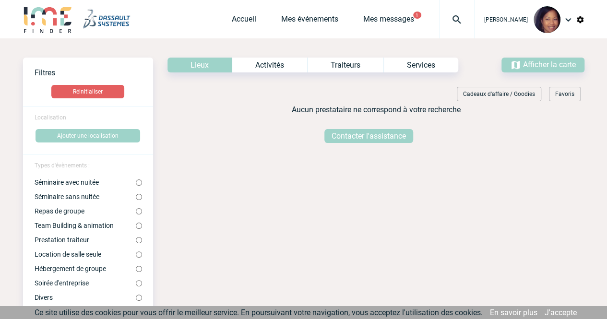
click at [57, 121] on span "Localisation" at bounding box center [51, 117] width 32 height 7
drag, startPoint x: 82, startPoint y: 137, endPoint x: 88, endPoint y: 137, distance: 6.2
click at [82, 138] on button "Ajouter une localisation" at bounding box center [87, 135] width 105 height 13
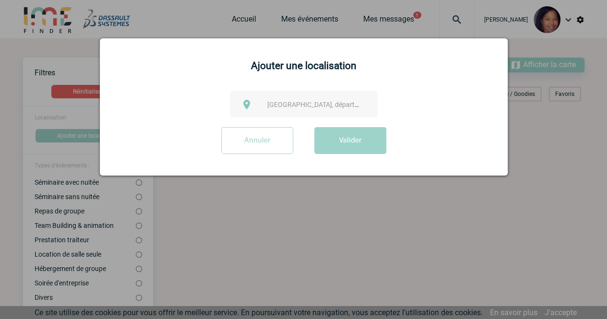
click at [275, 103] on span "Ville, département, région..." at bounding box center [333, 105] width 133 height 8
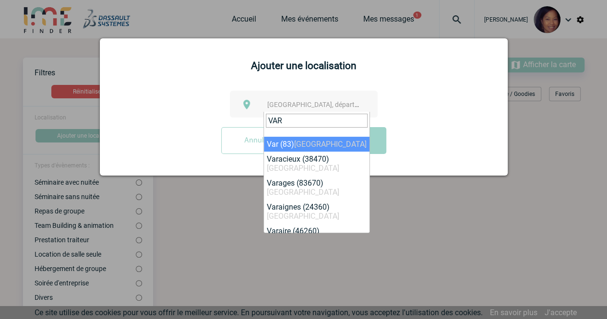
type input "VAR"
select select "7337"
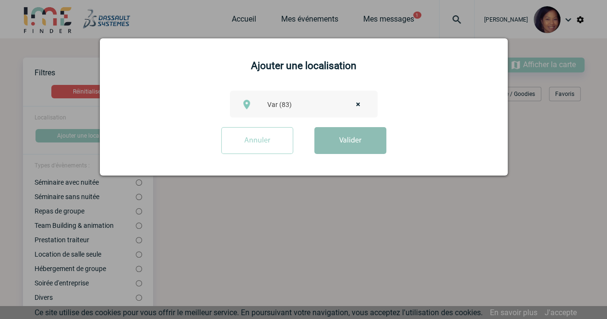
click at [332, 141] on button "Valider" at bounding box center [350, 140] width 72 height 27
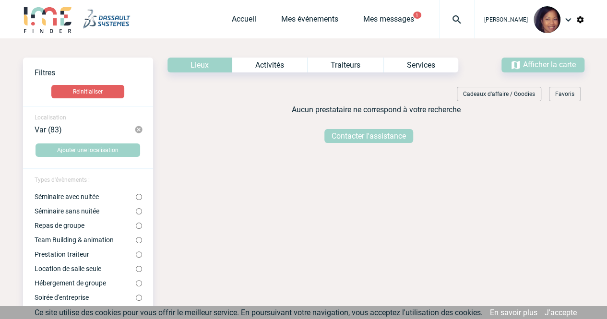
click at [139, 129] on img at bounding box center [138, 129] width 9 height 9
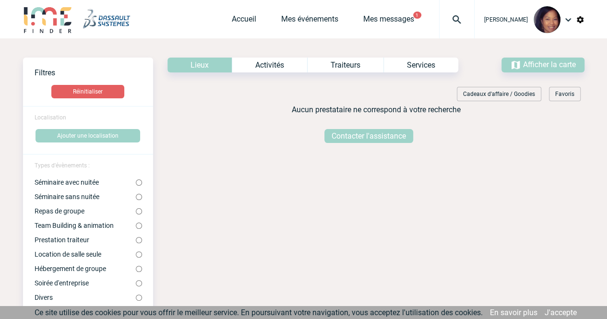
click at [93, 133] on button "Ajouter une localisation" at bounding box center [87, 135] width 105 height 13
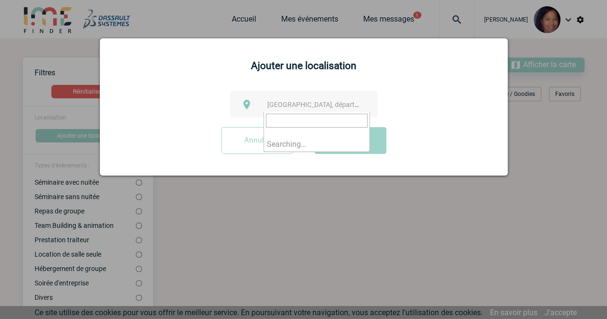
click at [286, 103] on span "Ville, département, région..." at bounding box center [333, 105] width 133 height 8
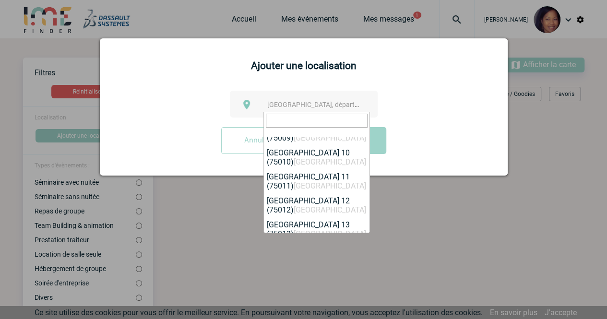
scroll to position [373, 0]
click at [294, 121] on input "search" at bounding box center [317, 121] width 102 height 14
click at [494, 220] on div at bounding box center [303, 159] width 607 height 319
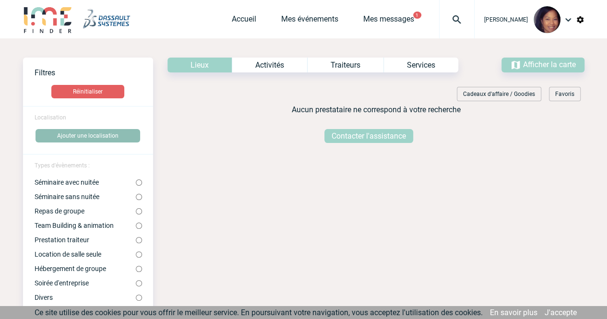
click at [93, 133] on button "Ajouter une localisation" at bounding box center [87, 135] width 105 height 13
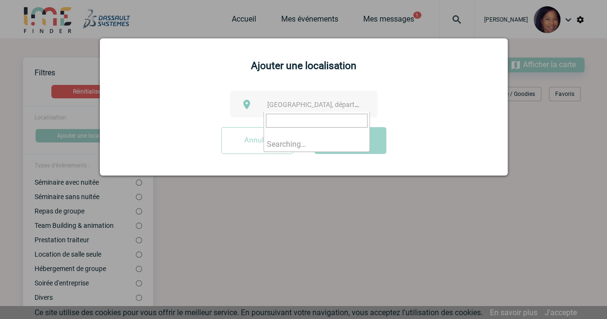
click at [280, 103] on span "Ville, département, région..." at bounding box center [333, 105] width 133 height 8
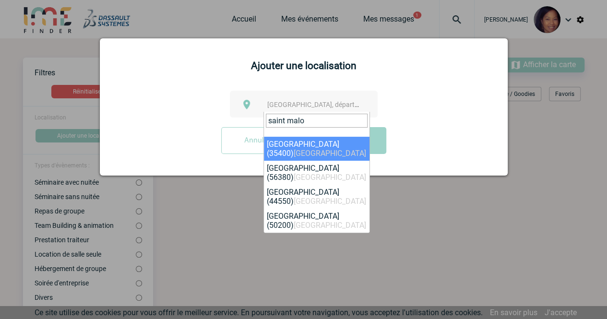
type input "saint malo"
select select "2261"
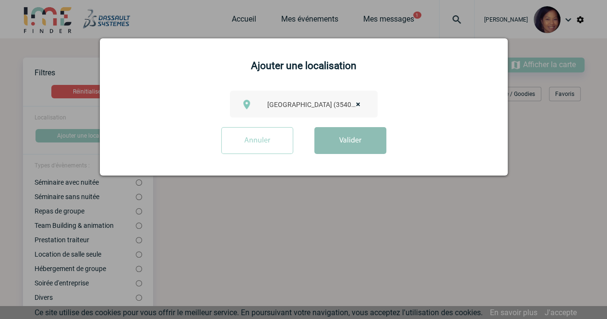
click at [341, 146] on button "Valider" at bounding box center [350, 140] width 72 height 27
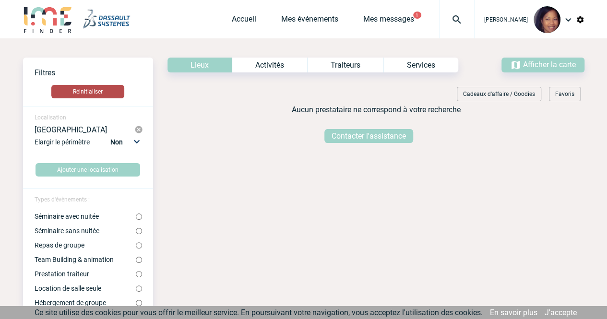
click at [105, 93] on button "Réinitialiser" at bounding box center [87, 91] width 73 height 13
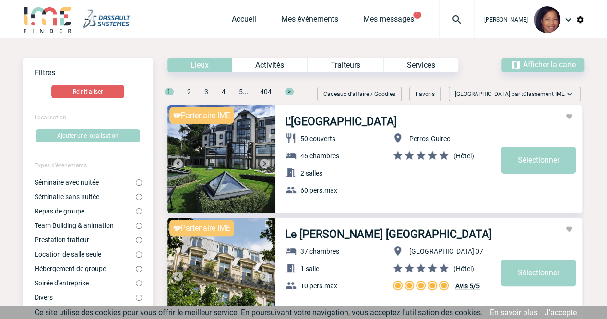
click at [54, 119] on span "Localisation" at bounding box center [51, 117] width 32 height 7
click at [74, 131] on button "Ajouter une localisation" at bounding box center [87, 135] width 105 height 13
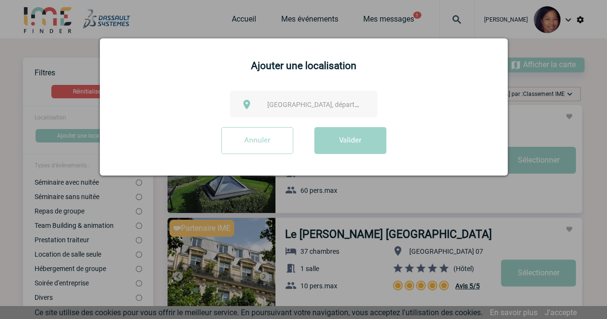
click at [273, 104] on span "[GEOGRAPHIC_DATA], département, région..." at bounding box center [333, 105] width 133 height 8
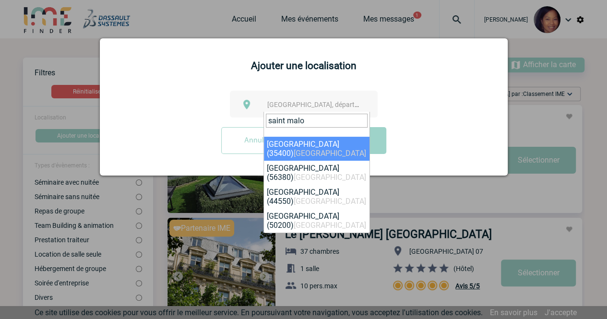
type input "saint malo"
select select "2261"
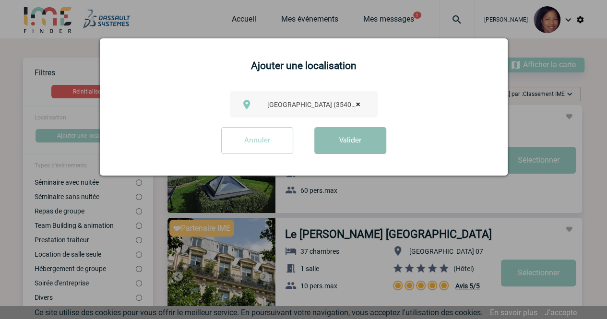
click at [349, 140] on button "Valider" at bounding box center [350, 140] width 72 height 27
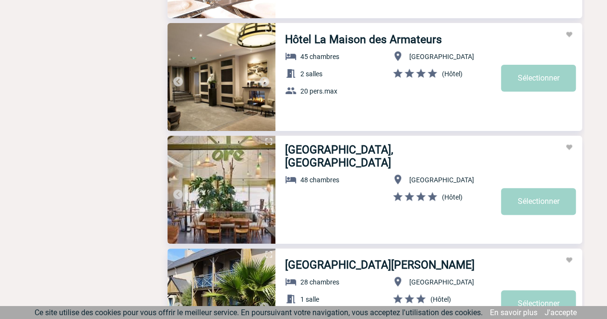
scroll to position [1870, 0]
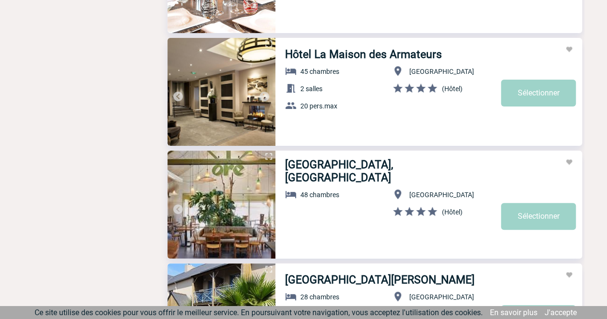
click at [224, 102] on img at bounding box center [221, 92] width 108 height 108
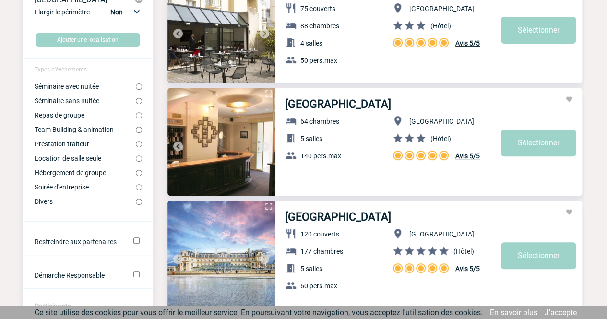
scroll to position [0, 0]
